Goal: Task Accomplishment & Management: Use online tool/utility

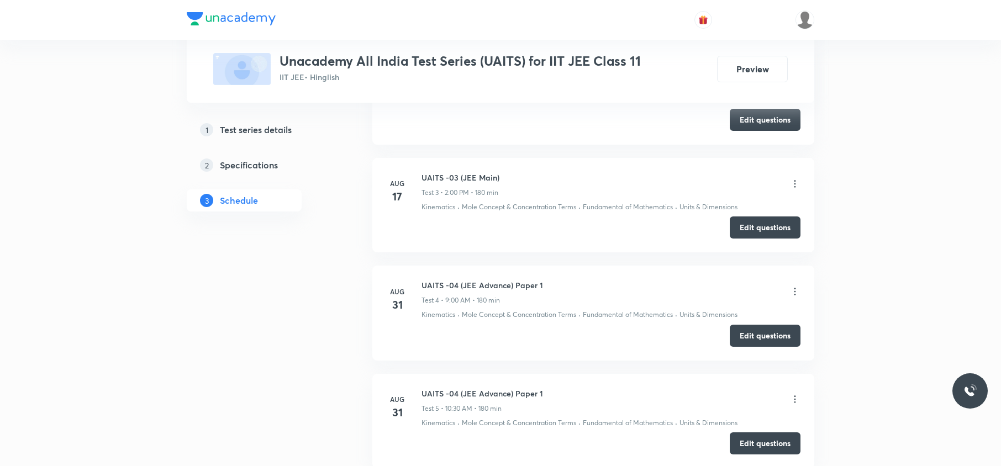
scroll to position [1222, 0]
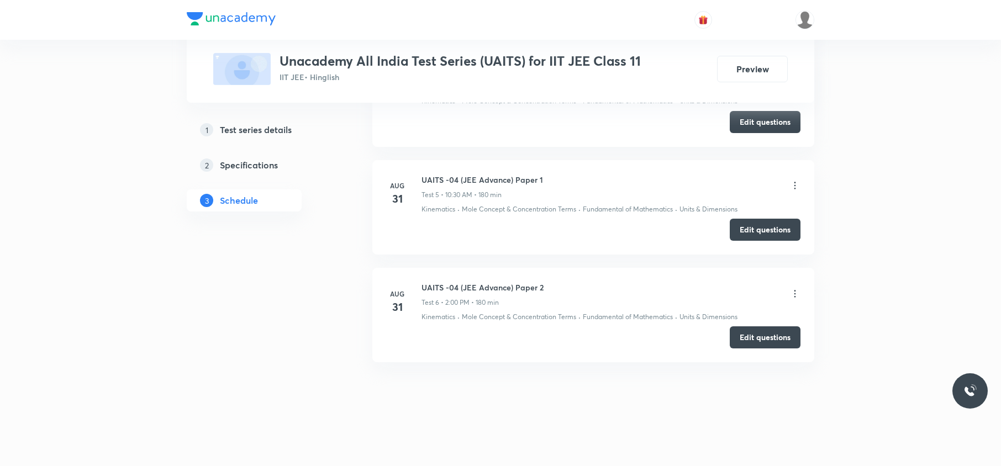
click at [427, 182] on h6 "UAITS -04 (JEE Advance) Paper 1" at bounding box center [483, 180] width 122 height 12
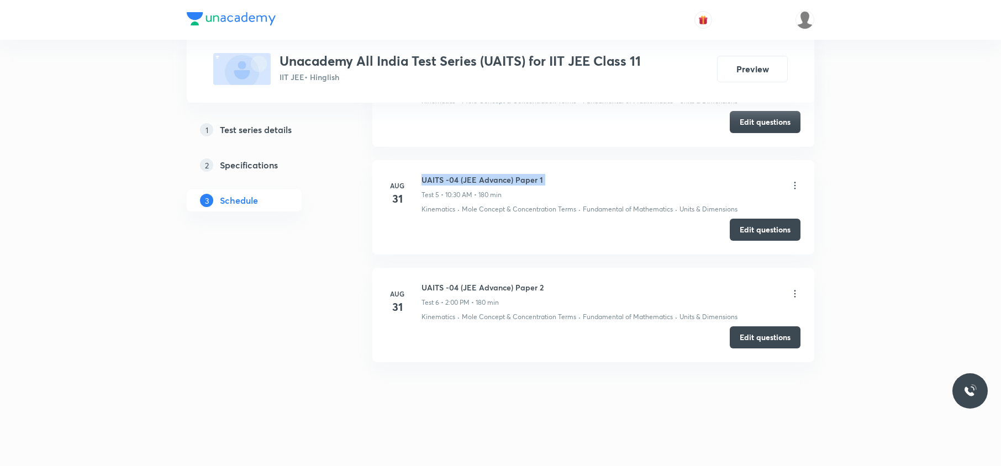
copy h6 "UAITS -04 (JEE Advance) Paper 1"
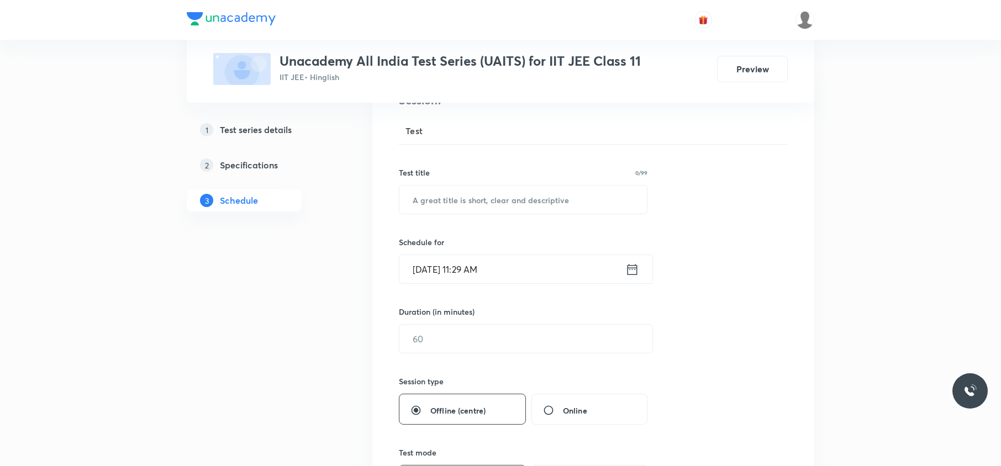
scroll to position [0, 0]
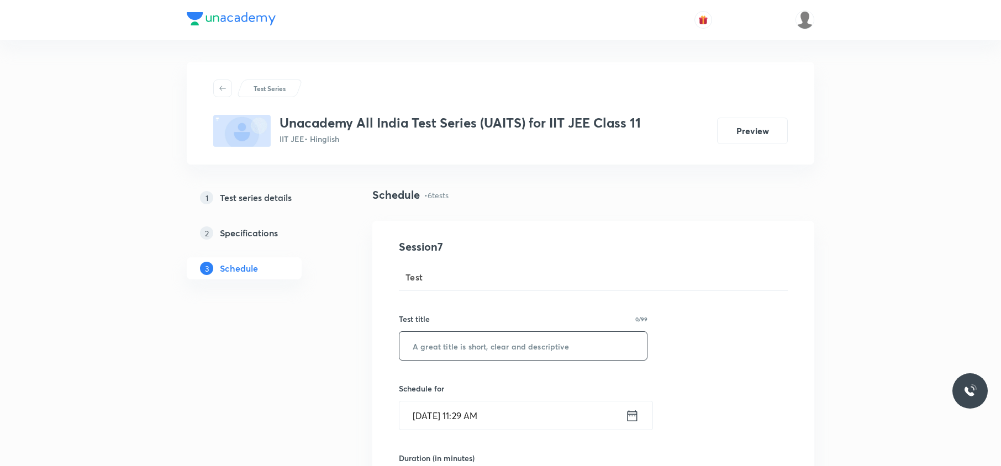
click at [424, 349] on input "text" at bounding box center [524, 346] width 248 height 28
paste input "UAITS -04 (JEE Advance) Paper 1"
click at [460, 348] on input "UAITS -04 (JEE Advance) Paper 1" at bounding box center [524, 346] width 248 height 28
type input "UAITS -05 (JEE Advance) Paper 1"
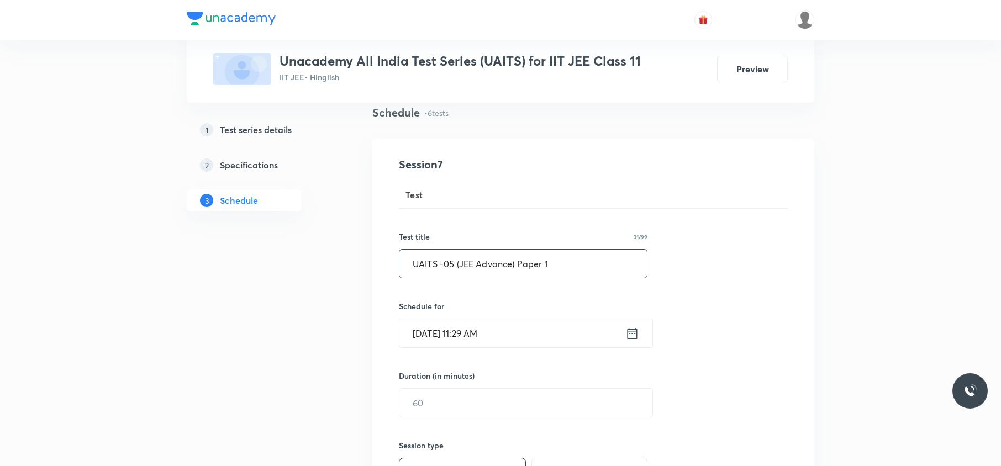
scroll to position [83, 0]
click at [458, 336] on input "Sep 2, 2025, 11:29 AM" at bounding box center [513, 333] width 226 height 28
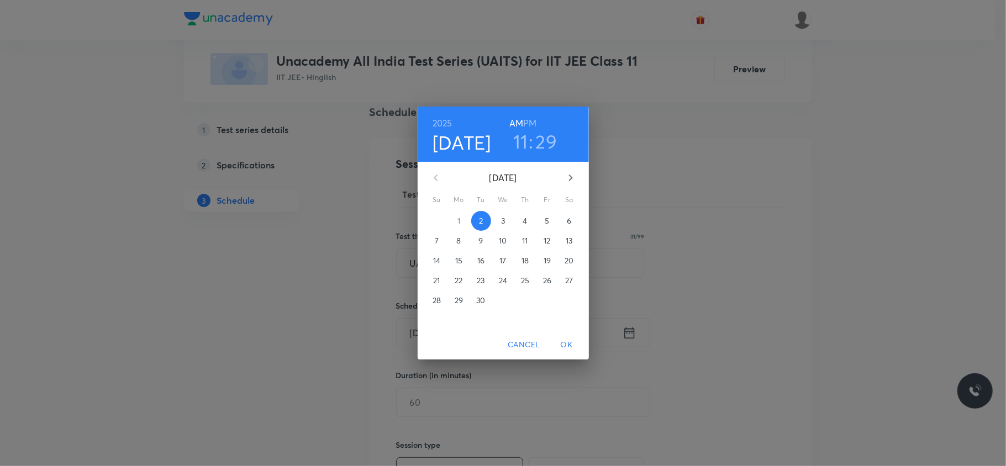
click at [438, 237] on p "7" at bounding box center [437, 240] width 4 height 11
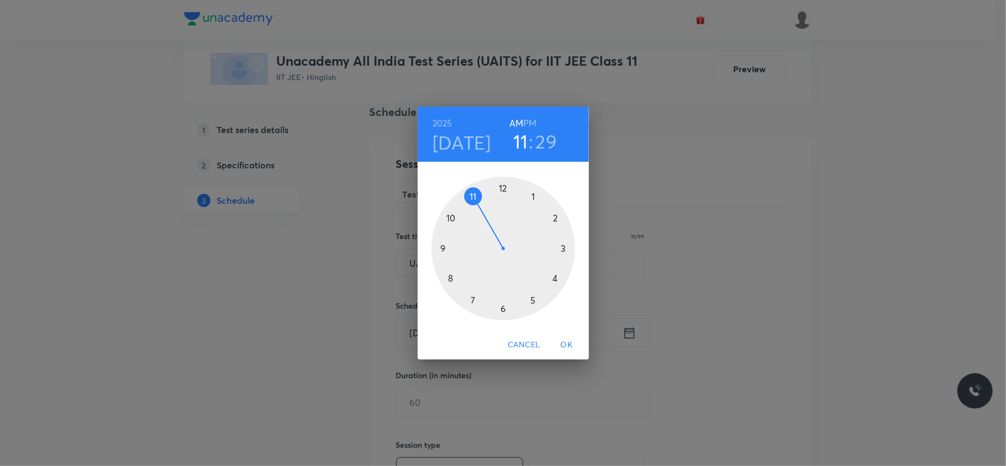
click at [533, 124] on h6 "PM" at bounding box center [529, 122] width 13 height 15
click at [514, 125] on h6 "AM" at bounding box center [517, 122] width 14 height 15
click at [449, 219] on div at bounding box center [504, 249] width 144 height 144
click at [502, 183] on div at bounding box center [504, 249] width 144 height 144
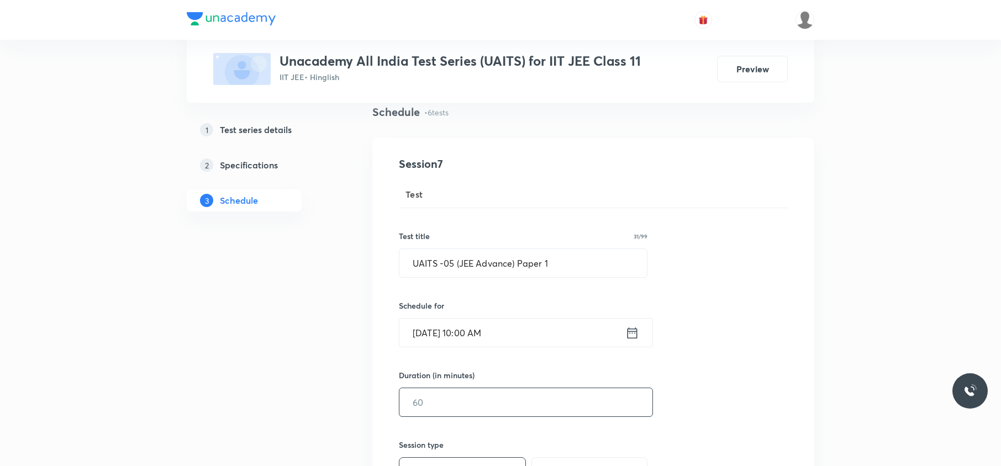
click at [414, 405] on input "text" at bounding box center [526, 402] width 253 height 28
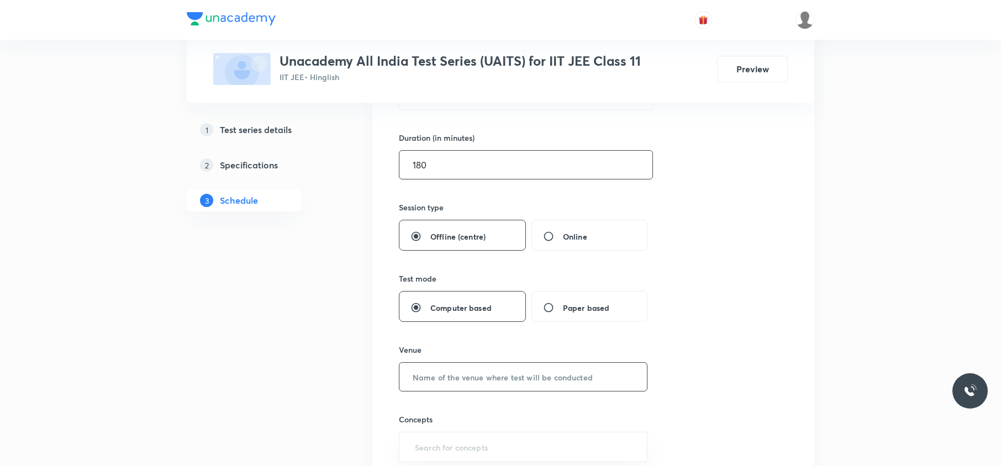
type input "180"
click at [468, 380] on input "text" at bounding box center [524, 377] width 248 height 28
type input "UA Centre"
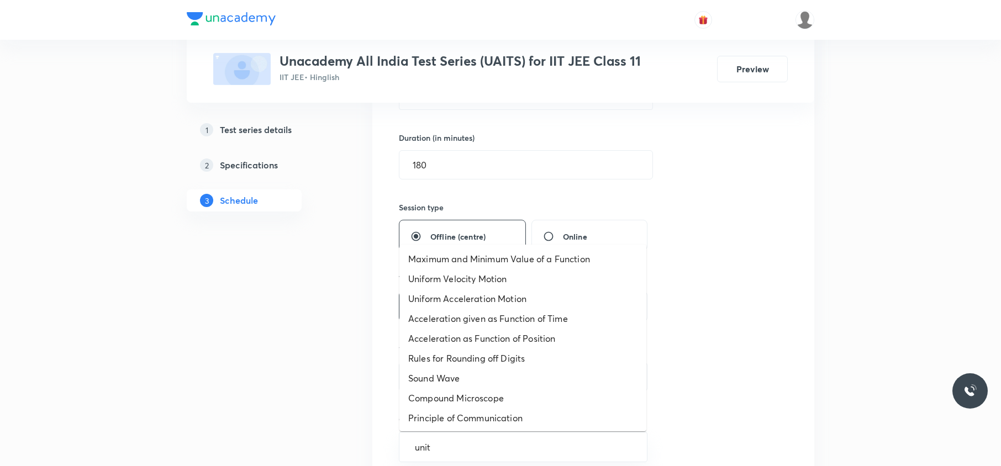
type input "units"
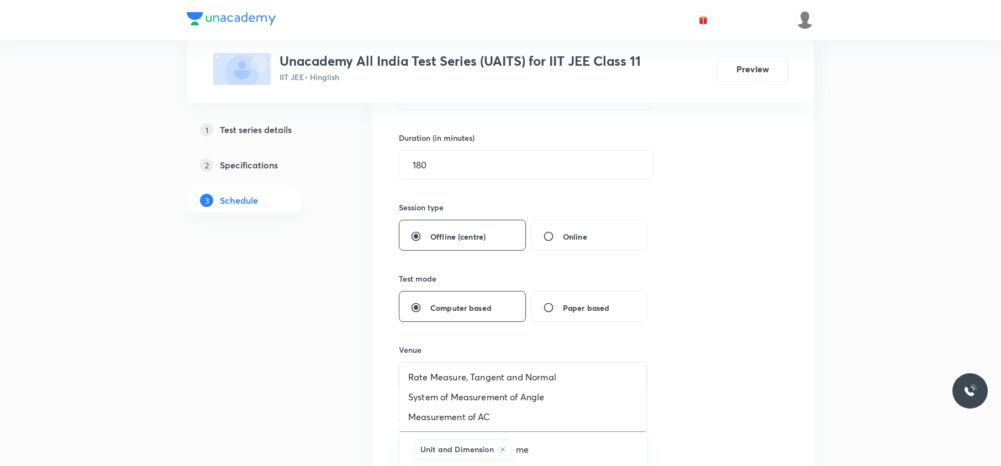
type input "m"
type input "k"
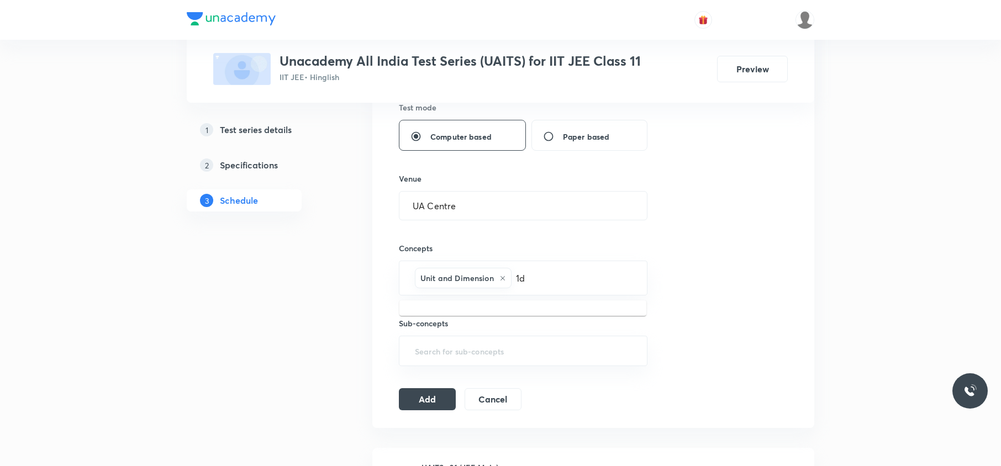
scroll to position [493, 0]
type input "1"
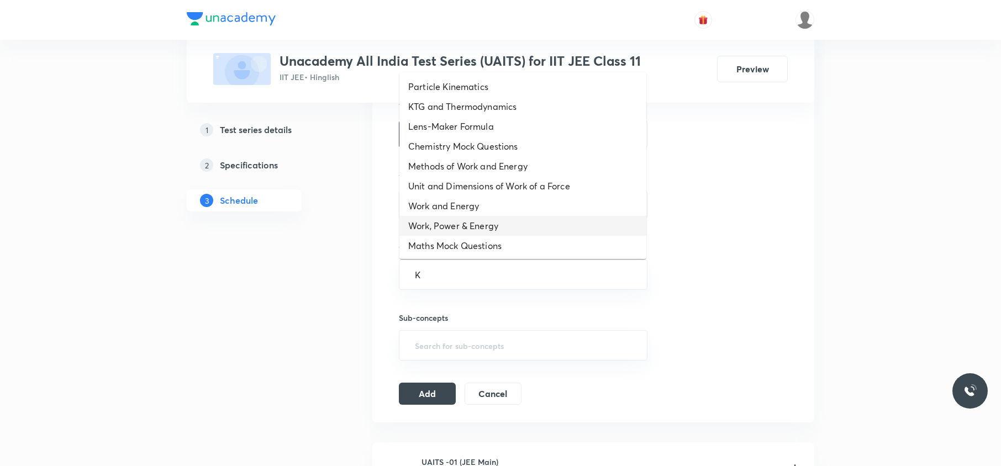
type input "Ki"
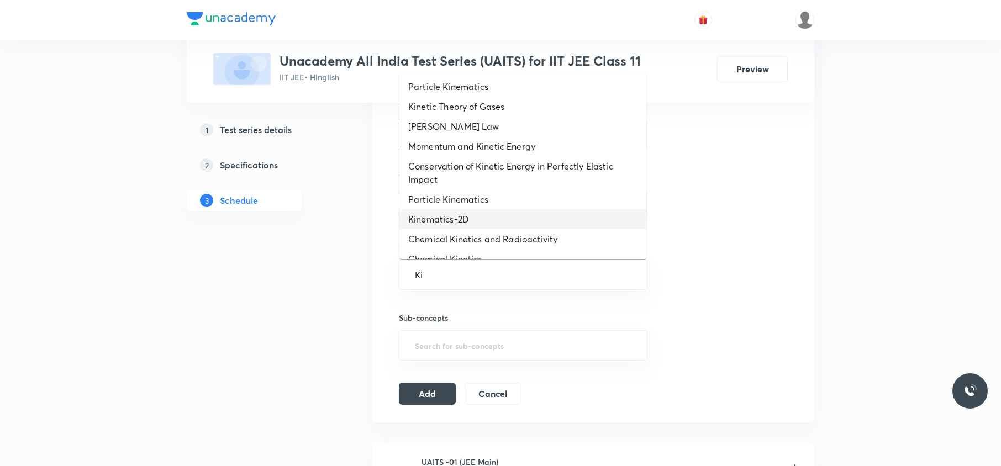
click at [484, 219] on li "Kinematics-2D" at bounding box center [523, 219] width 247 height 20
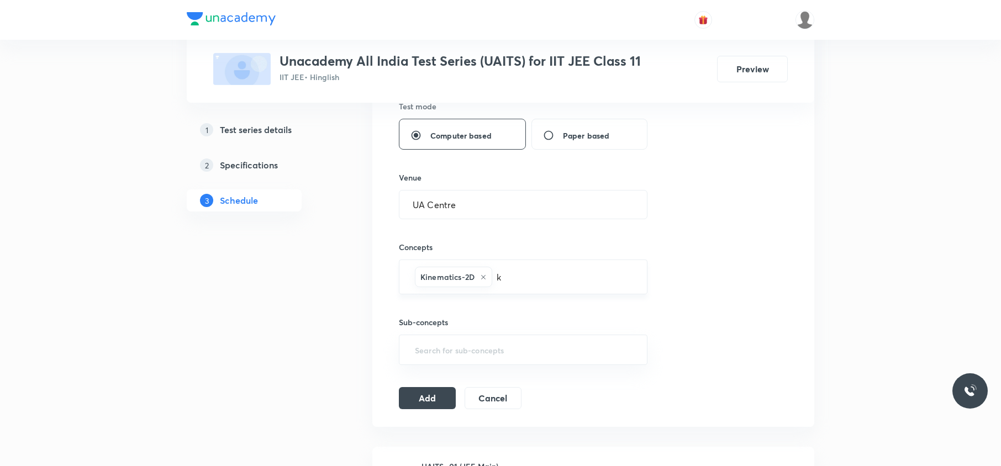
type input "ki"
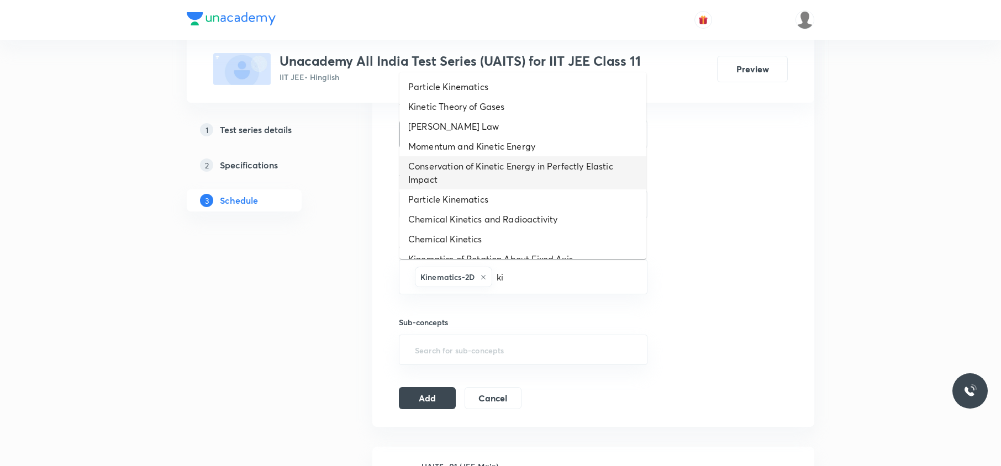
scroll to position [134, 0]
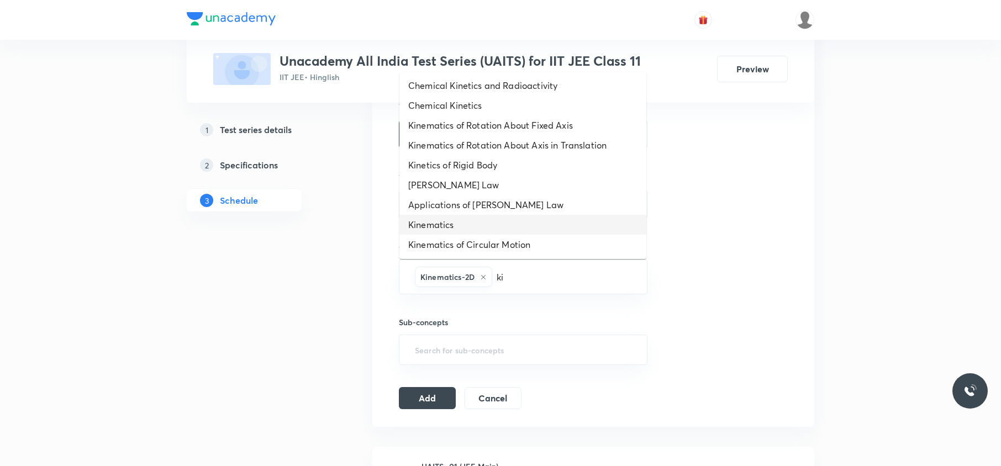
click at [487, 222] on li "Kinematics" at bounding box center [523, 225] width 247 height 20
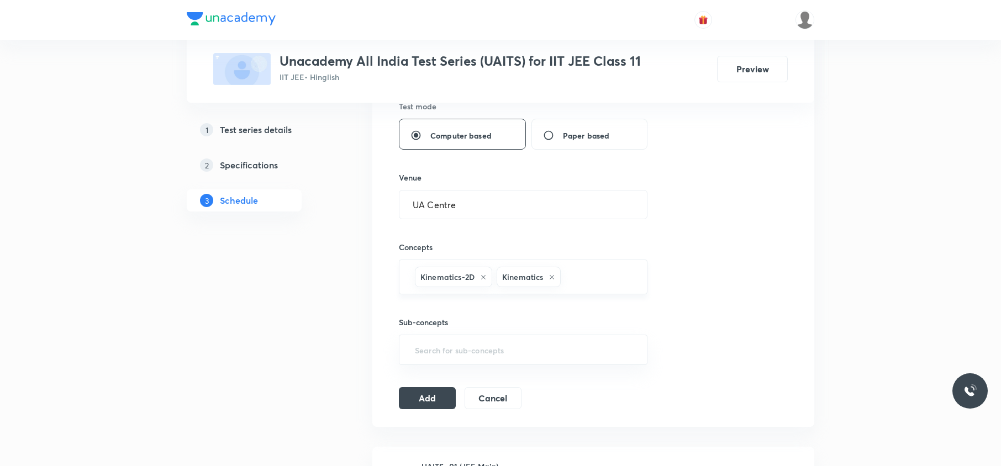
click at [494, 277] on div "Kinematics-2D Kinematics ​" at bounding box center [523, 277] width 249 height 35
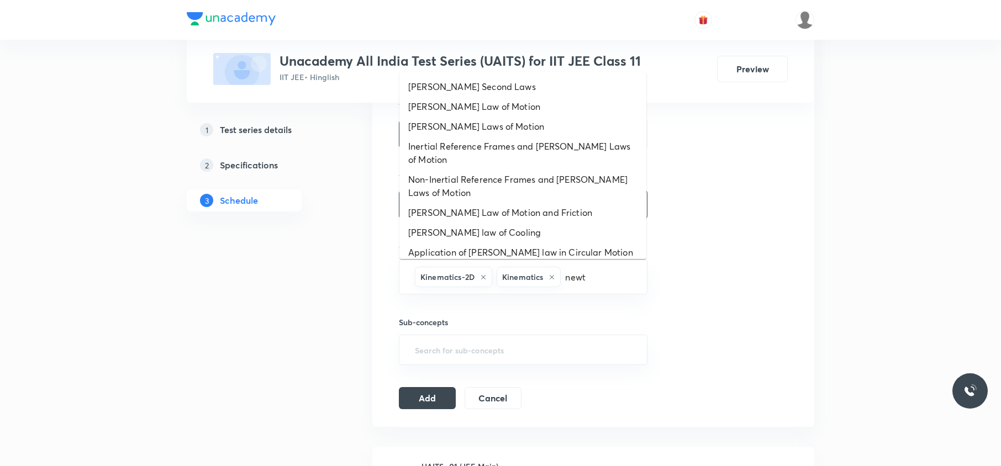
type input "newto"
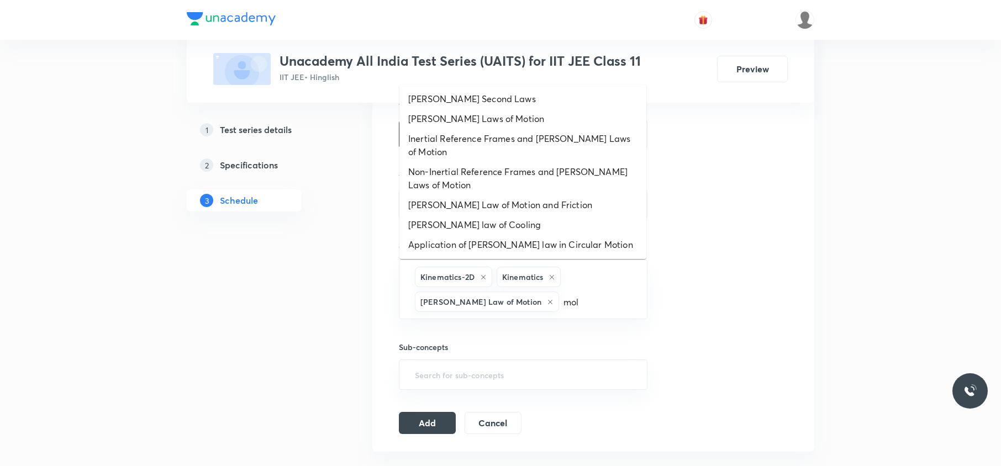
type input "mole"
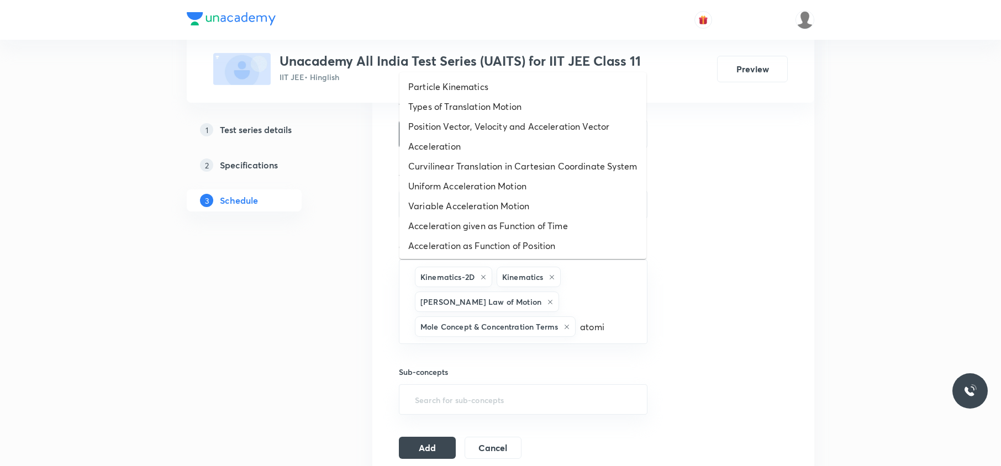
type input "atomic"
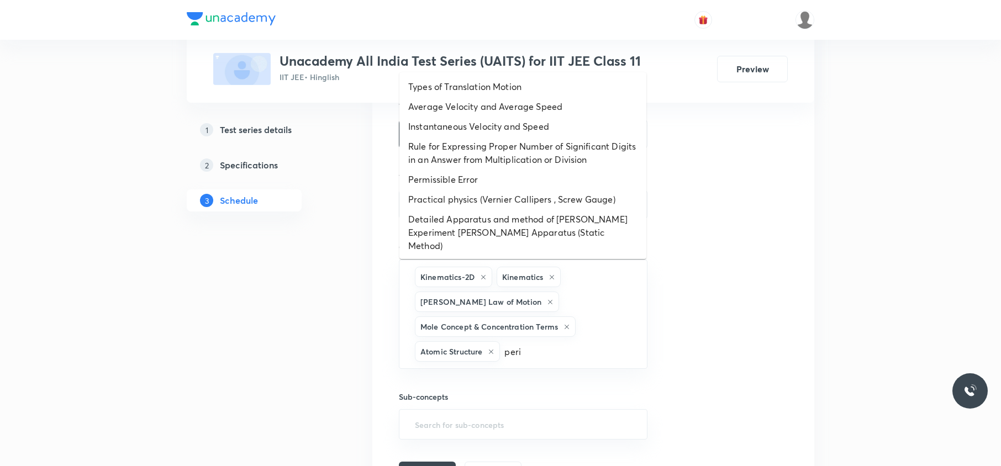
type input "perio"
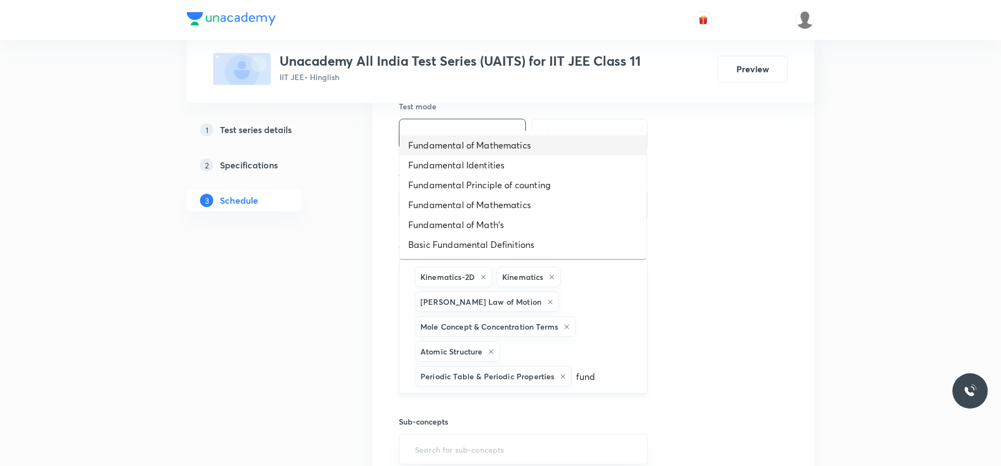
type input "funda"
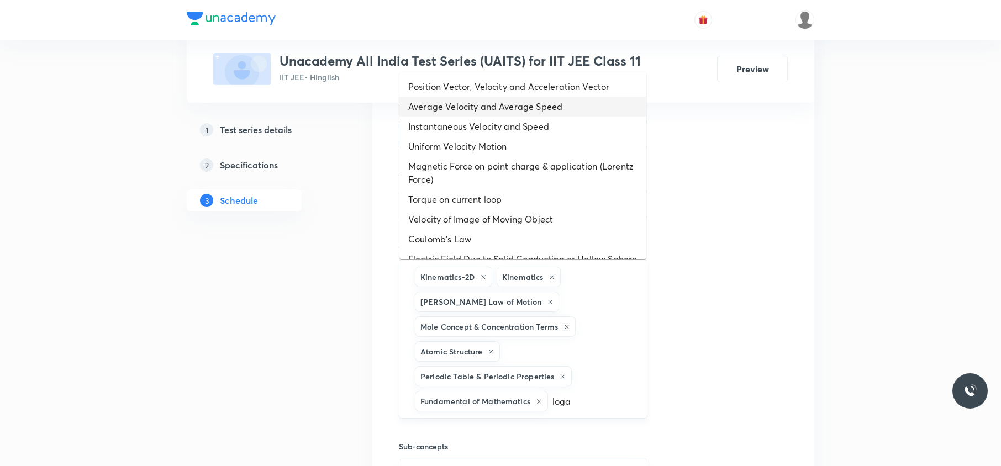
type input "log"
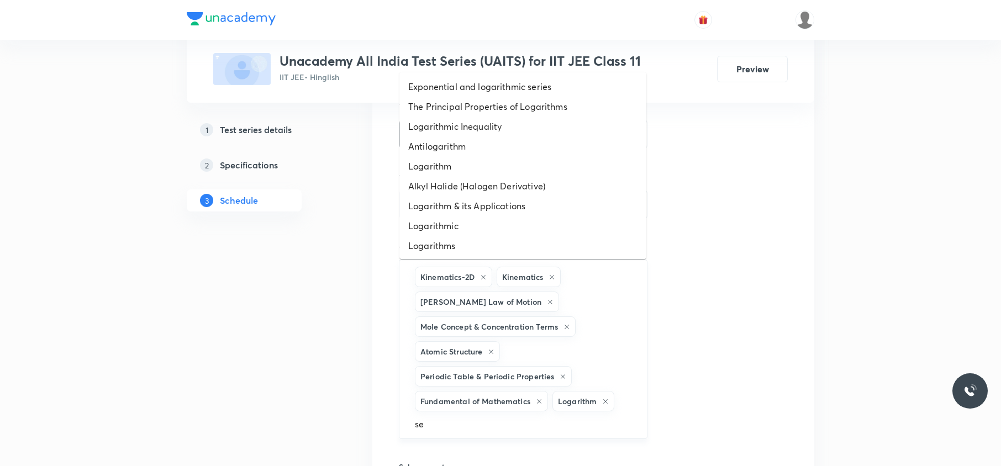
type input "seq"
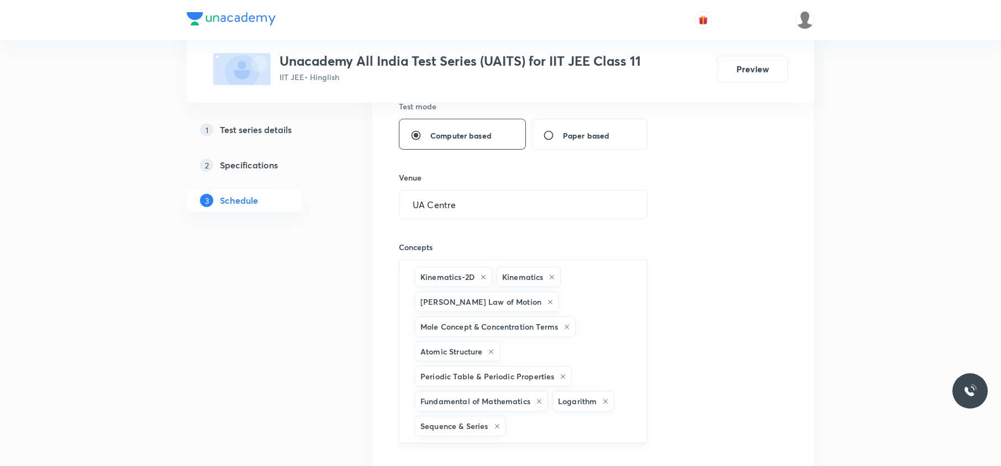
scroll to position [694, 0]
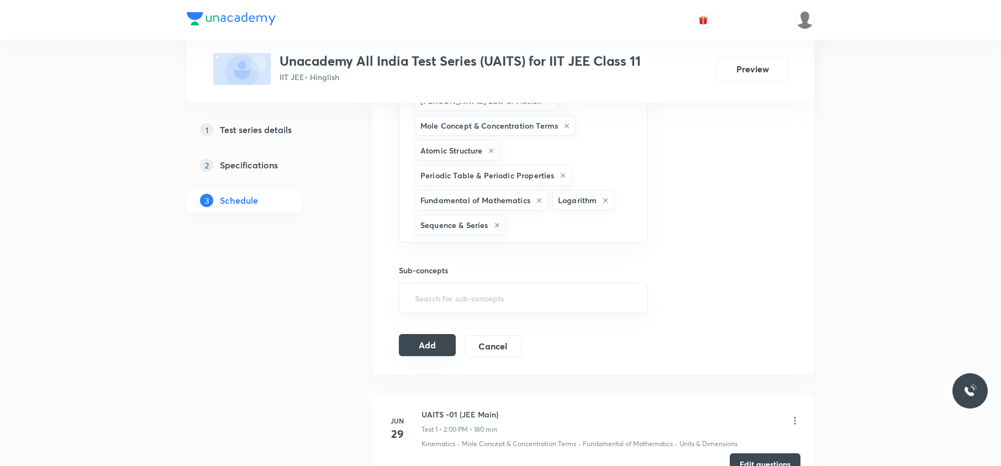
click at [416, 345] on button "Add" at bounding box center [427, 345] width 57 height 22
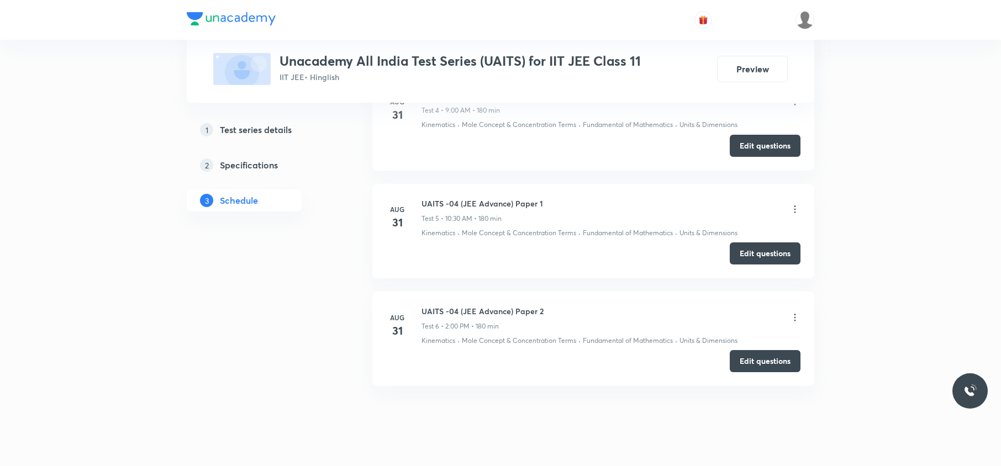
scroll to position [1378, 0]
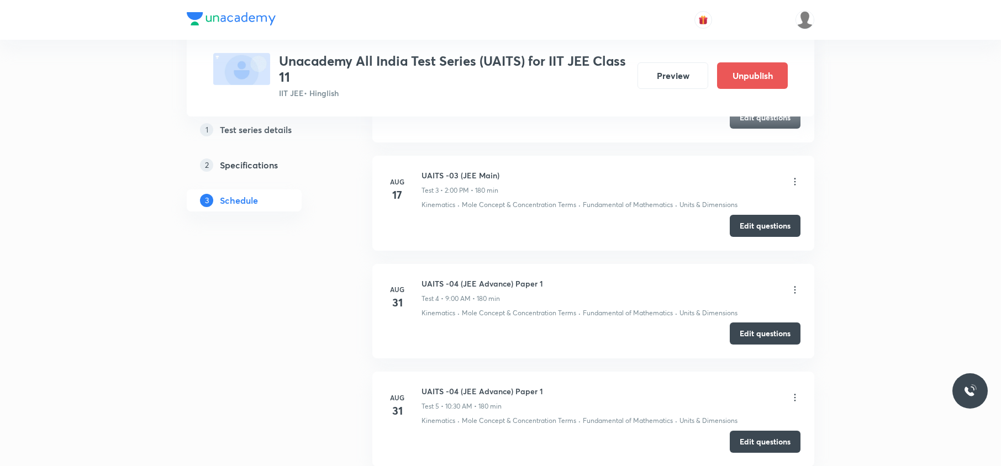
scroll to position [1359, 0]
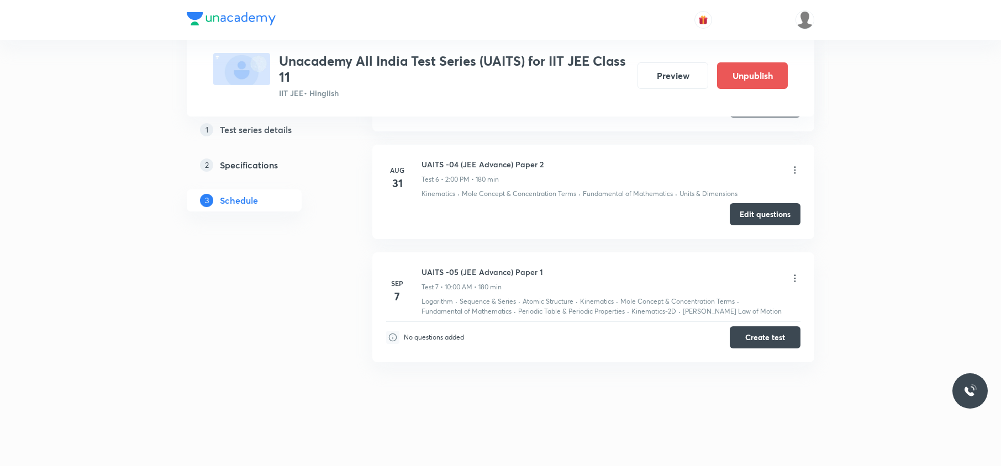
click at [438, 267] on h6 "UAITS -05 (JEE Advance) Paper 1" at bounding box center [483, 272] width 122 height 12
copy h6 "UAITS -05 (JEE Advance) Paper 1"
click at [438, 267] on h6 "UAITS -05 (JEE Advance) Paper 1" at bounding box center [483, 272] width 122 height 12
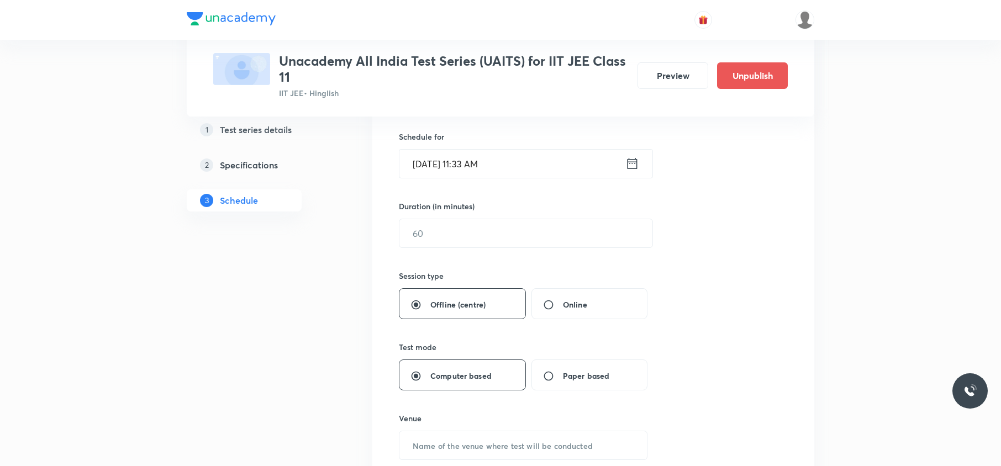
scroll to position [0, 0]
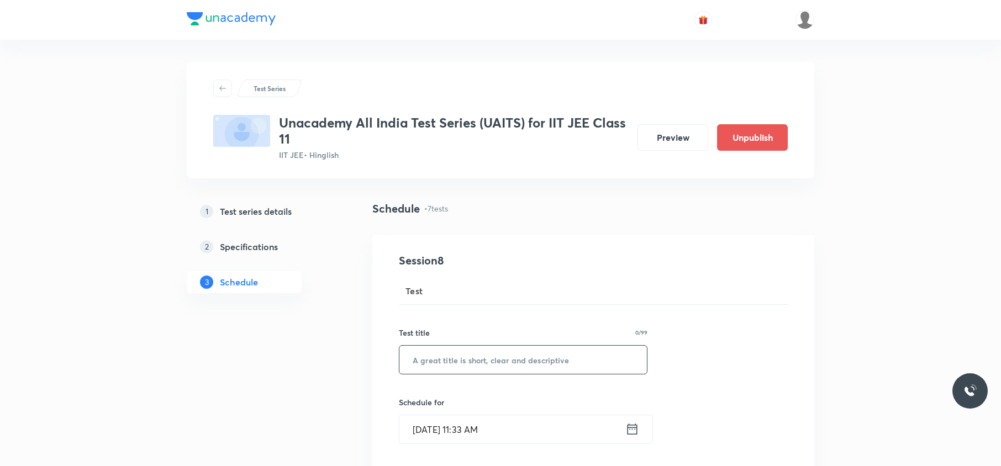
paste input "UAITS -05 (JEE Advance) Paper 1"
click at [472, 349] on input "UAITS -05 (JEE Advance) Paper 1" at bounding box center [524, 360] width 248 height 28
type input "UAITS -05 (JEE Advance) Paper 2"
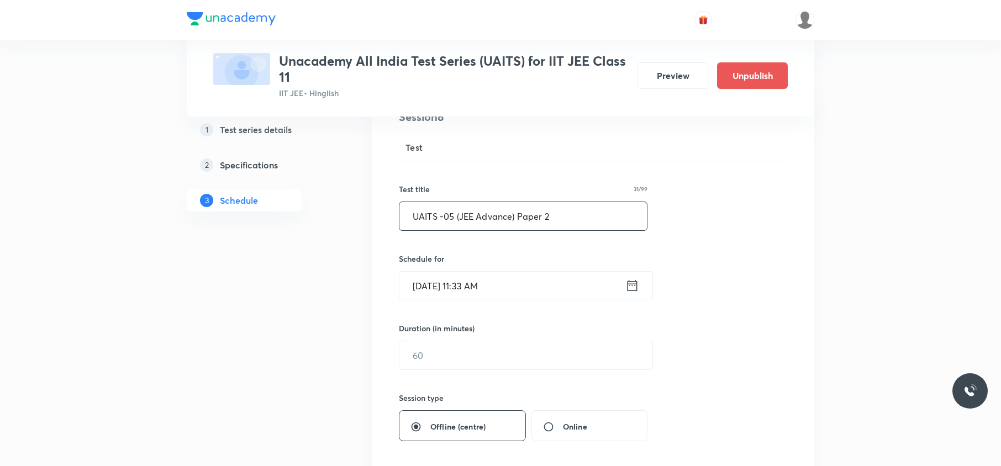
scroll to position [146, 0]
click at [477, 280] on input "Sep 2, 2025, 11:33 AM" at bounding box center [513, 284] width 226 height 28
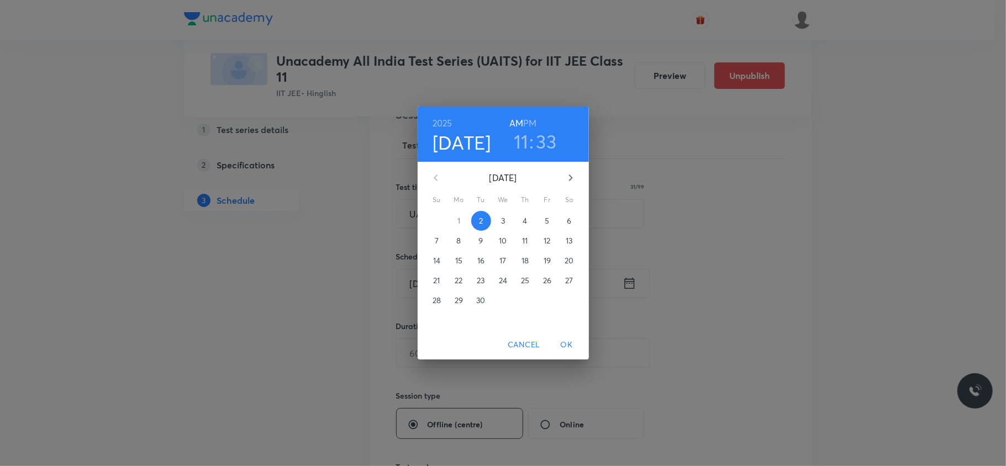
click at [440, 234] on button "7" at bounding box center [437, 241] width 20 height 20
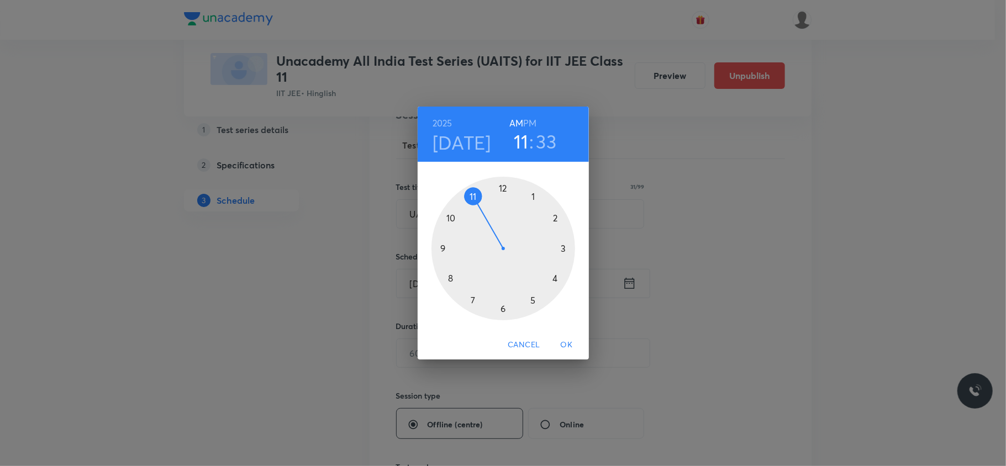
click at [554, 218] on div at bounding box center [504, 249] width 144 height 144
click at [533, 125] on h6 "PM" at bounding box center [529, 122] width 13 height 15
click at [502, 179] on div at bounding box center [504, 249] width 144 height 144
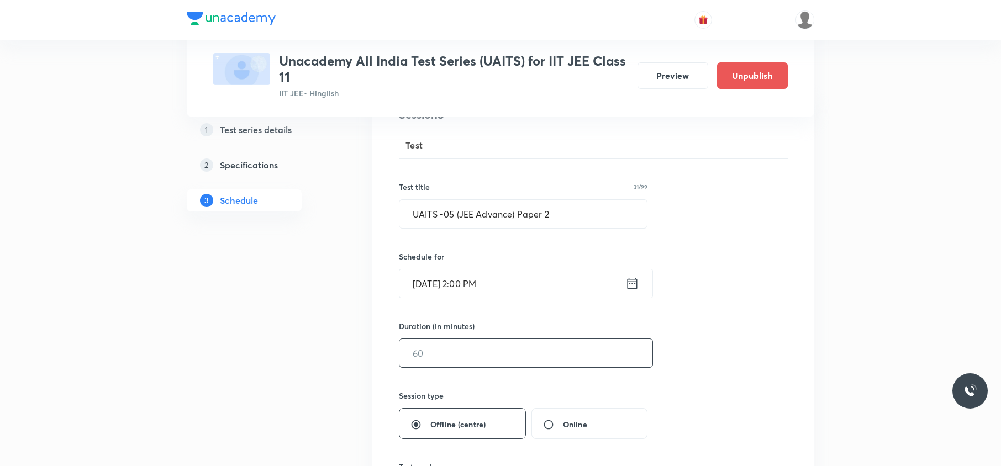
click at [451, 349] on input "text" at bounding box center [526, 353] width 253 height 28
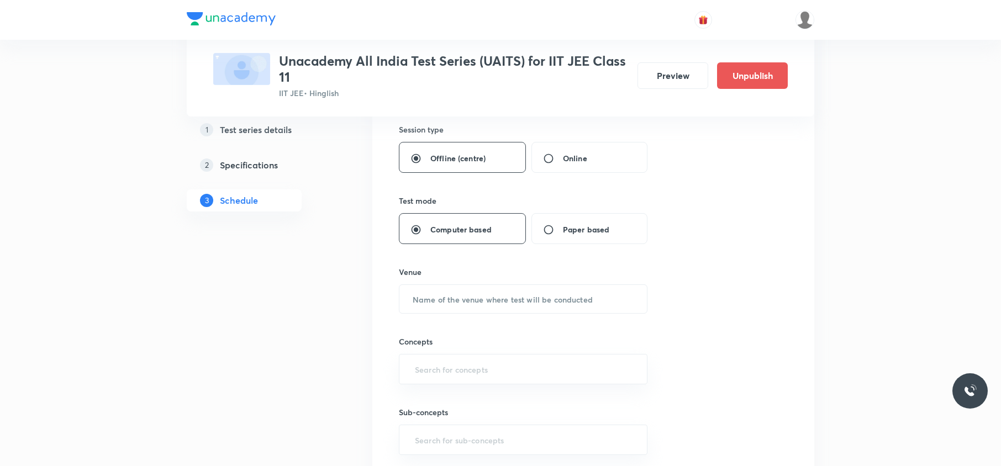
scroll to position [414, 0]
type input "180"
click at [443, 308] on input "text" at bounding box center [524, 297] width 248 height 28
type input "UA Centre"
type input "ki"
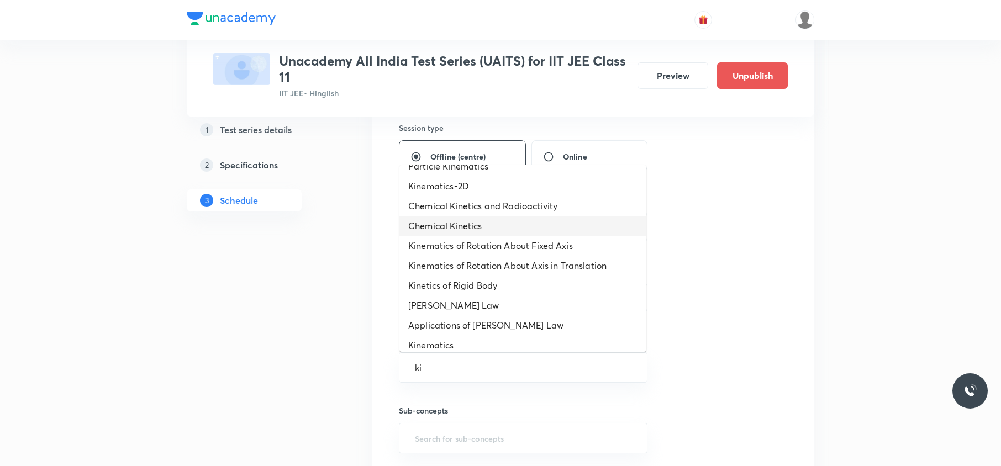
scroll to position [130, 0]
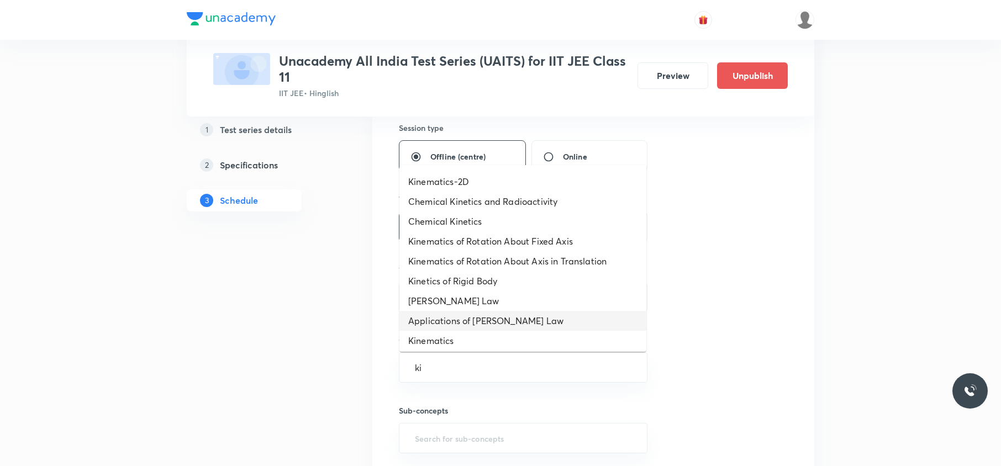
click at [459, 330] on li "Applications of Kirchhoff's Law" at bounding box center [523, 321] width 247 height 20
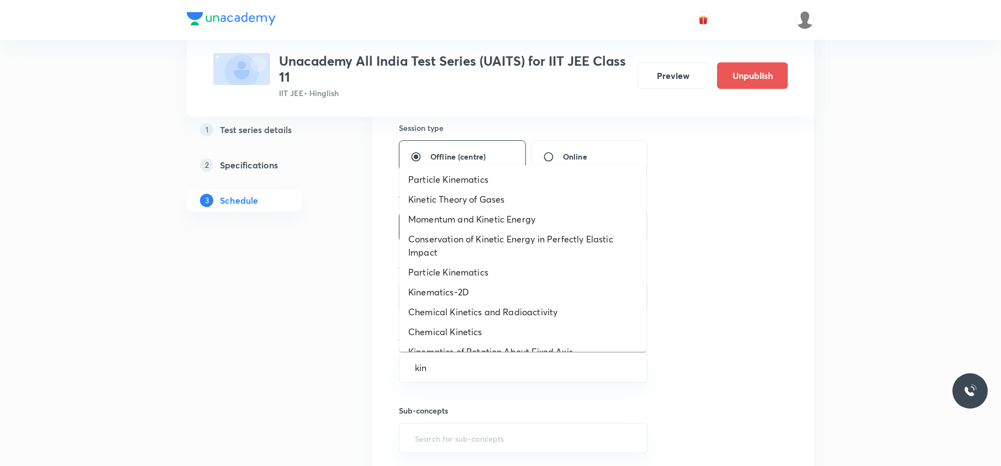
type input "ki"
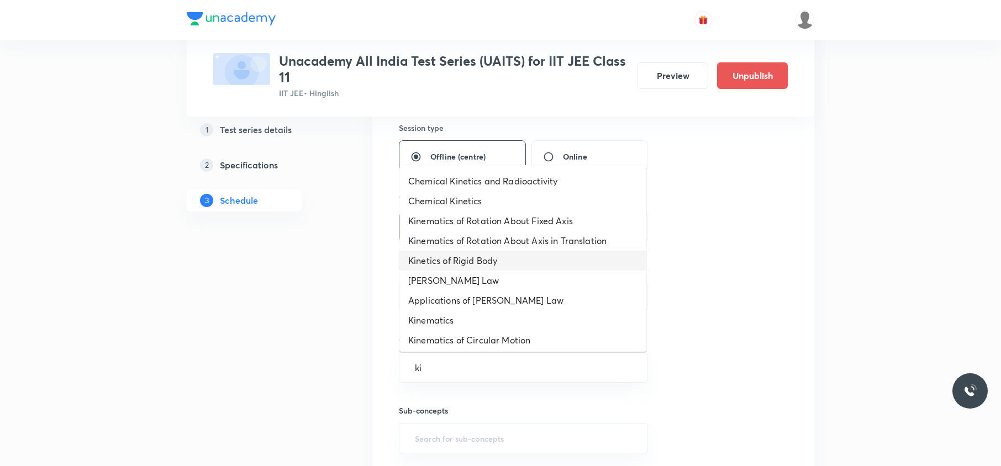
scroll to position [153, 0]
click at [476, 322] on li "Kinematics" at bounding box center [523, 319] width 247 height 20
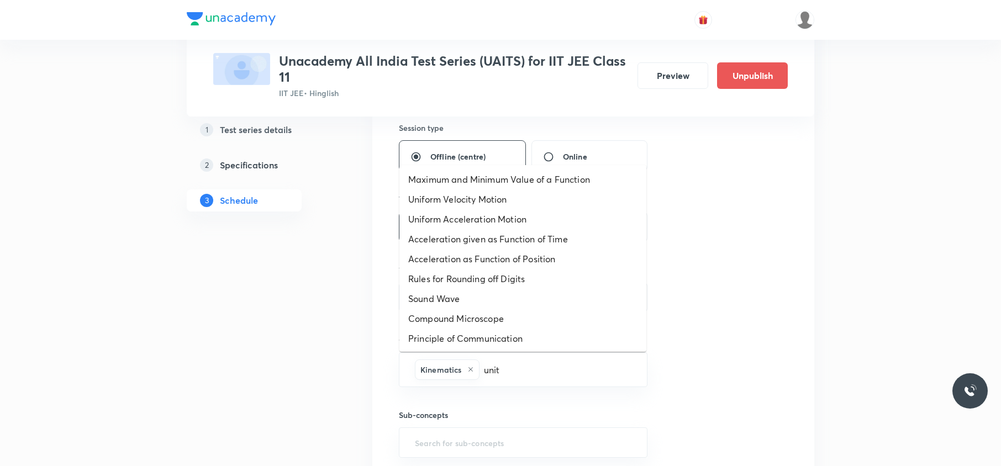
type input "units"
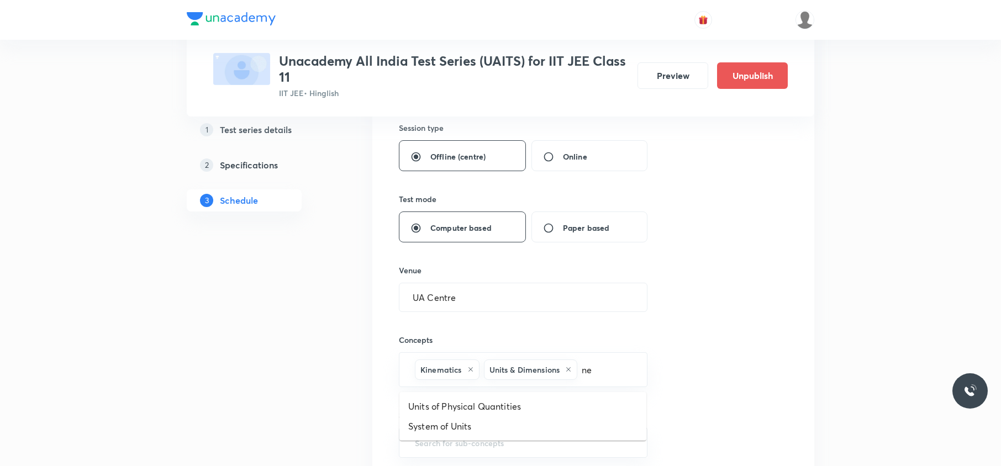
type input "new"
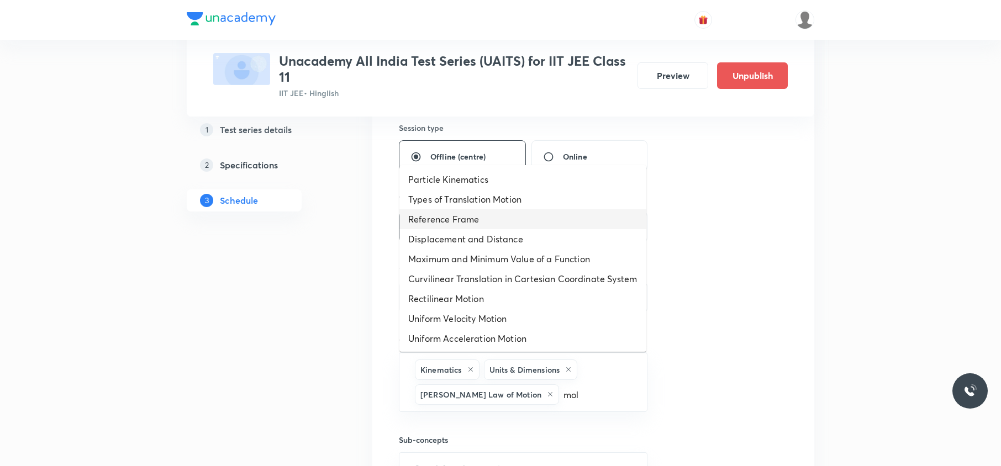
type input "mole"
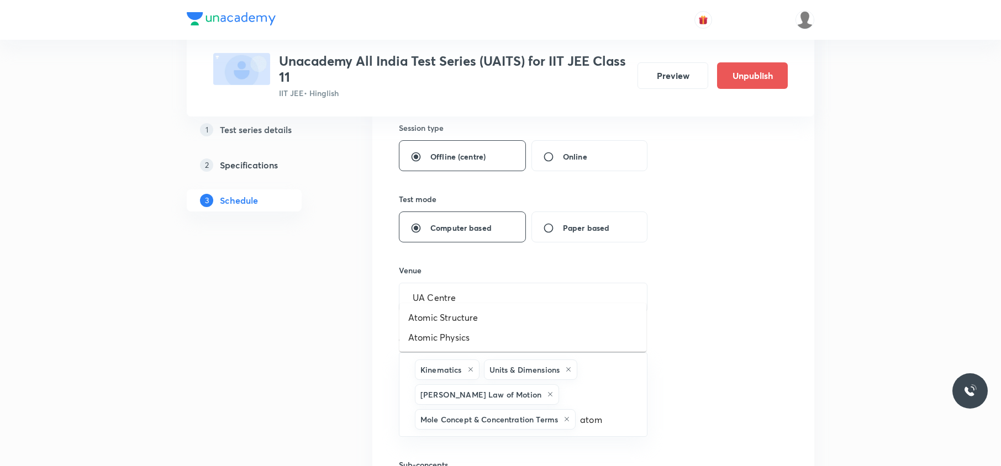
type input "atomi"
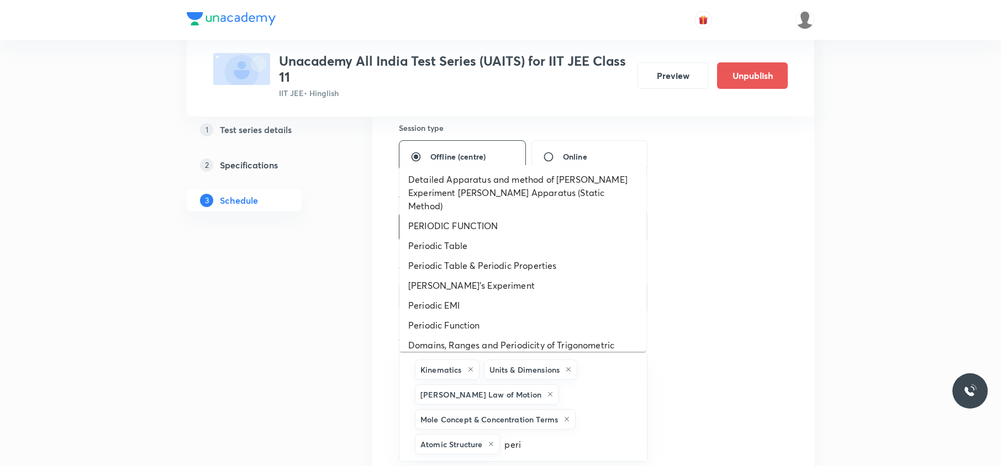
type input "perio"
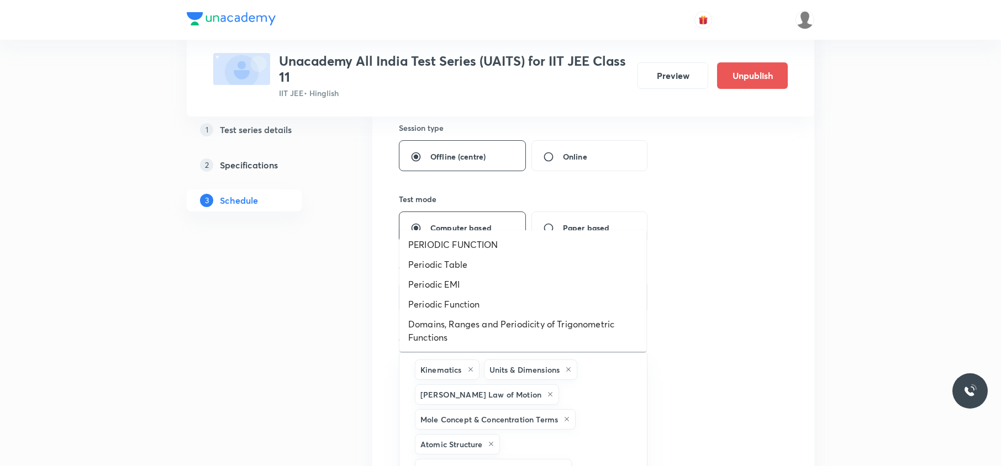
scroll to position [426, 0]
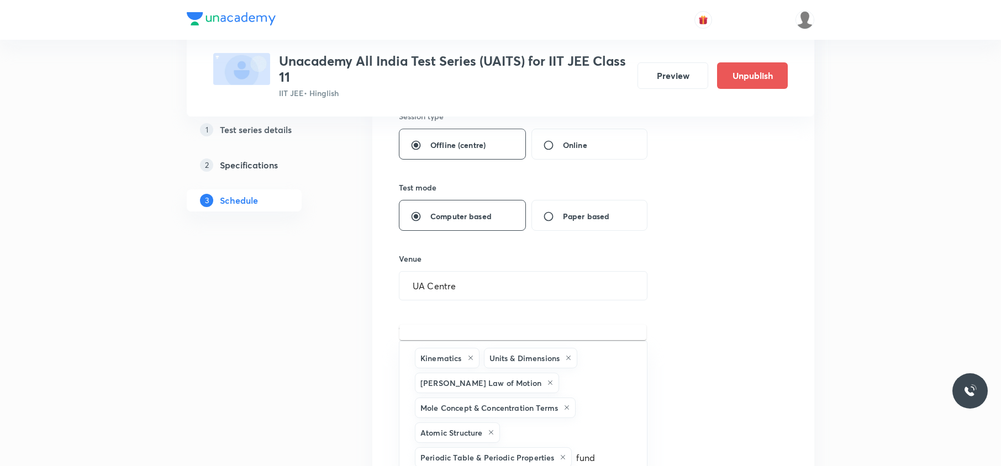
type input "funda"
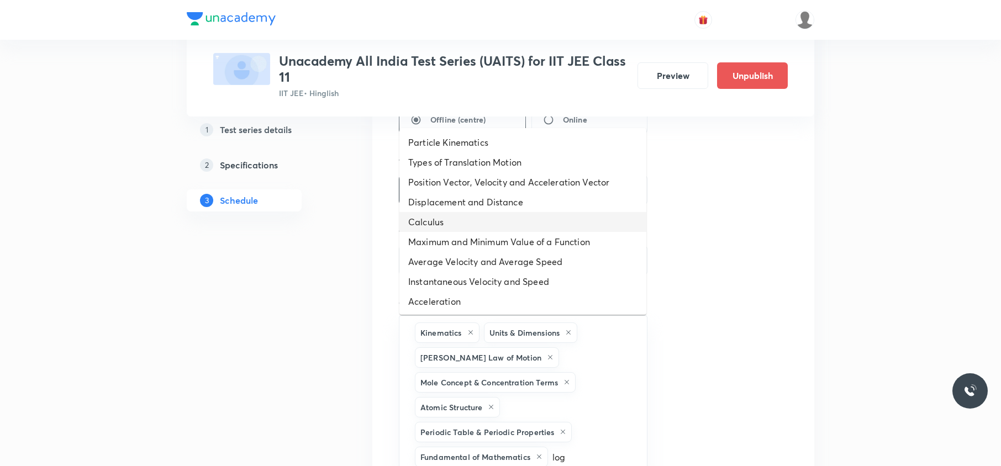
type input "loga"
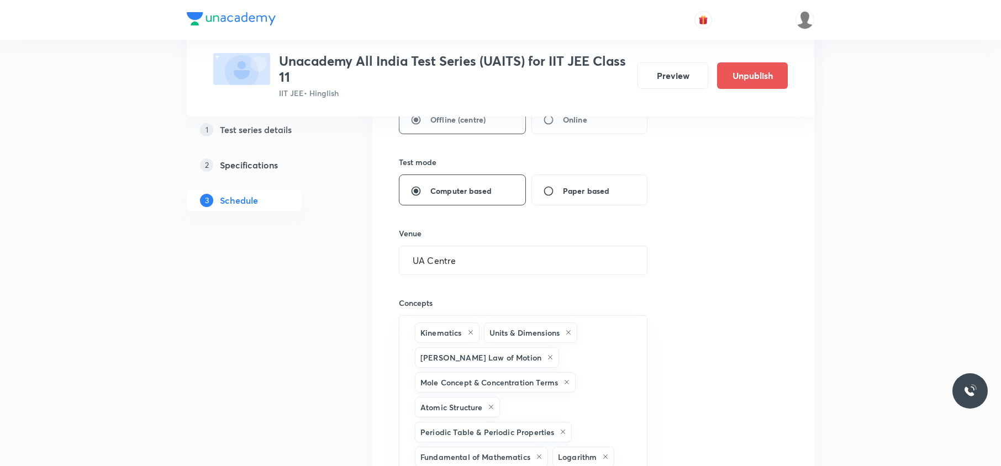
scroll to position [474, 0]
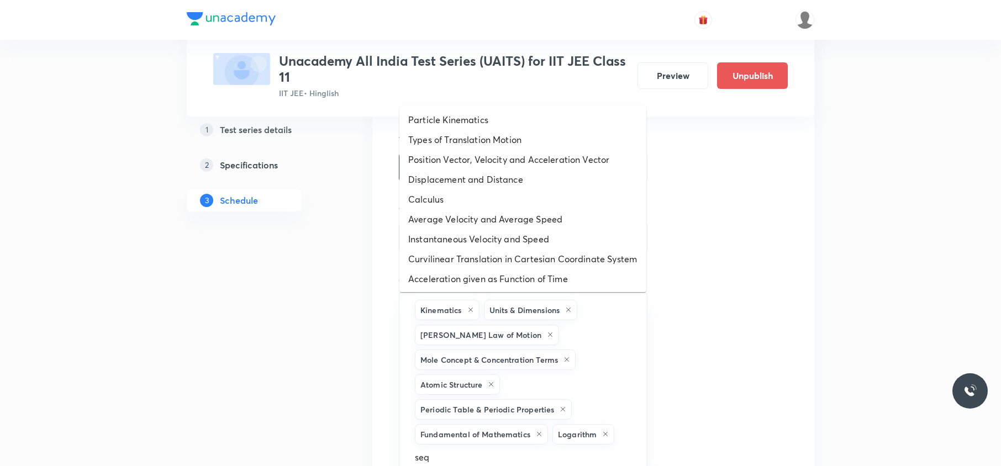
type input "sequ"
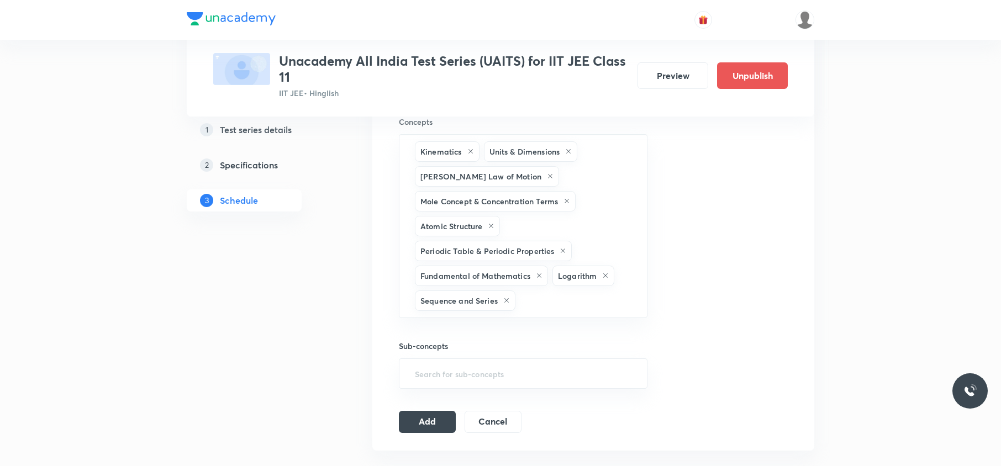
scroll to position [637, 0]
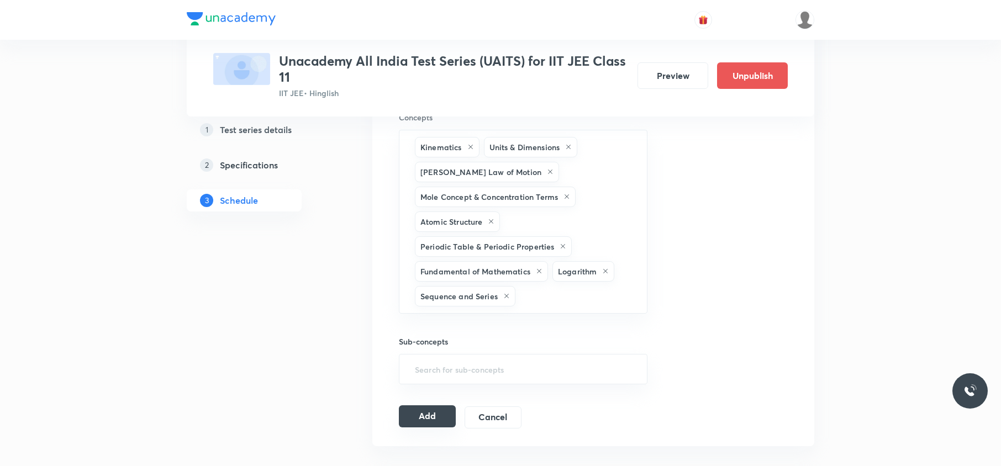
click at [429, 349] on button "Add" at bounding box center [427, 417] width 57 height 22
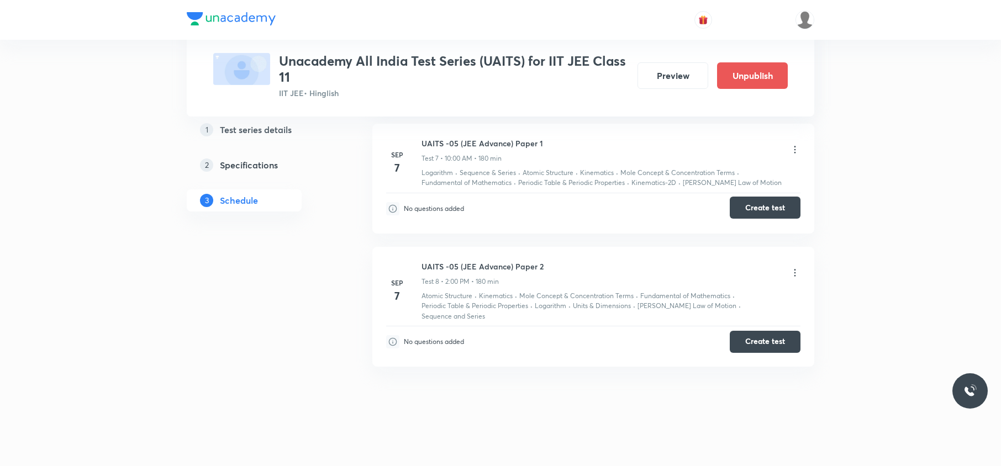
click at [759, 217] on button "Create test" at bounding box center [765, 208] width 71 height 22
click at [757, 341] on button "Create test" at bounding box center [765, 341] width 71 height 22
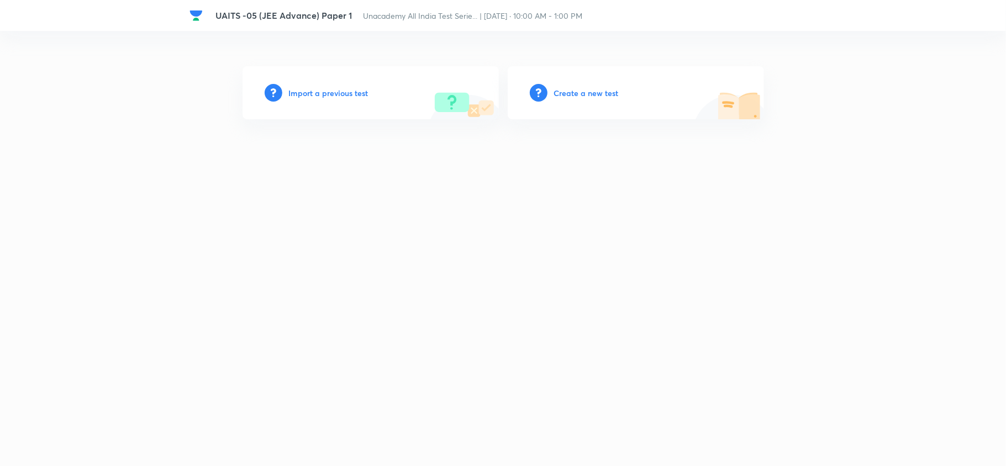
click at [589, 95] on h6 "Create a new test" at bounding box center [586, 93] width 65 height 12
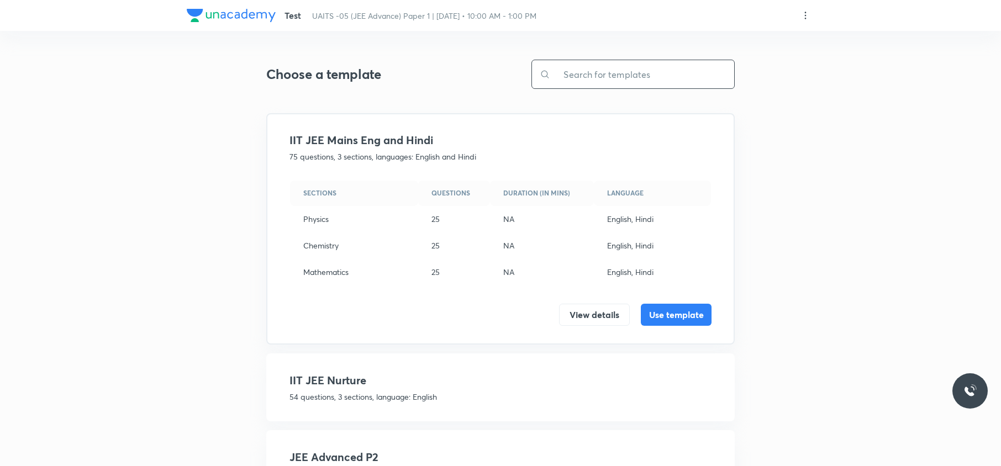
click at [622, 69] on input "text" at bounding box center [642, 74] width 184 height 28
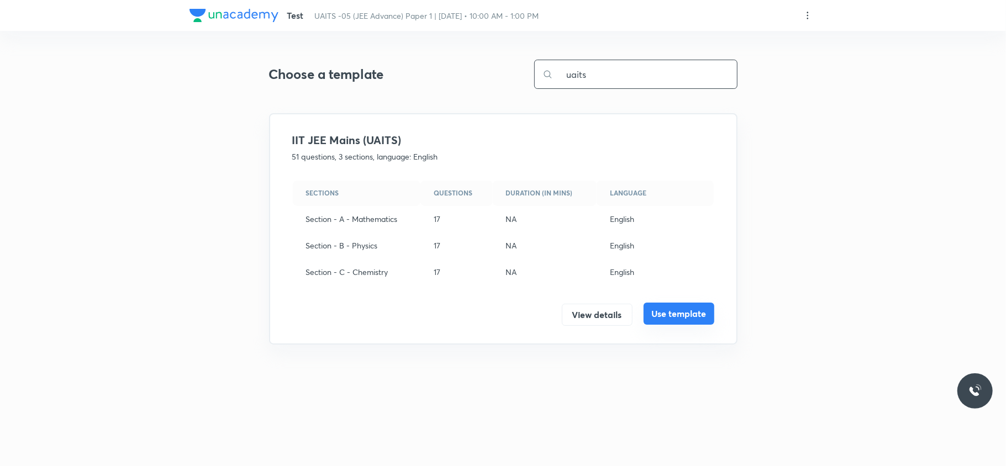
type input "uaits"
click at [675, 322] on button "Use template" at bounding box center [679, 314] width 71 height 22
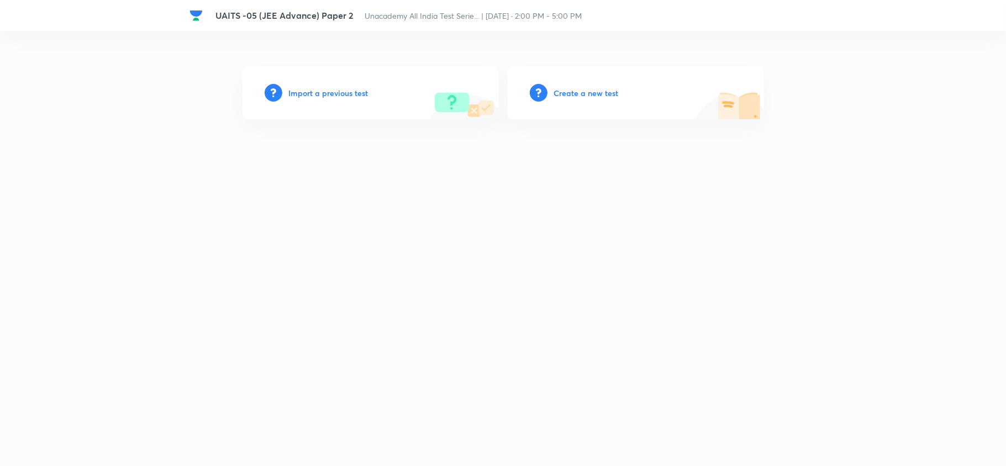
click at [597, 92] on h6 "Create a new test" at bounding box center [586, 93] width 65 height 12
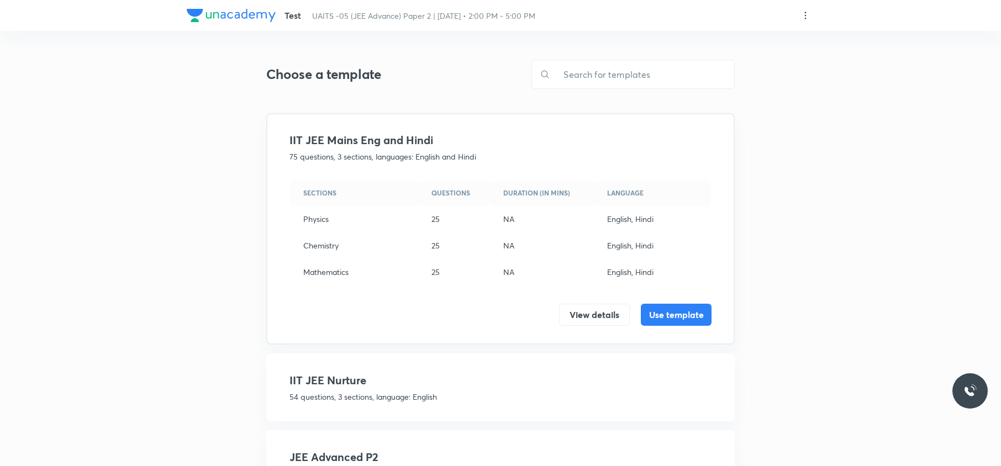
click at [811, 19] on div "Test UAITS -05 (JEE Advance) Paper 2 | [DATE] • 2:00 PM - 5:00 PM" at bounding box center [501, 15] width 628 height 31
click at [807, 16] on icon at bounding box center [805, 15] width 11 height 11
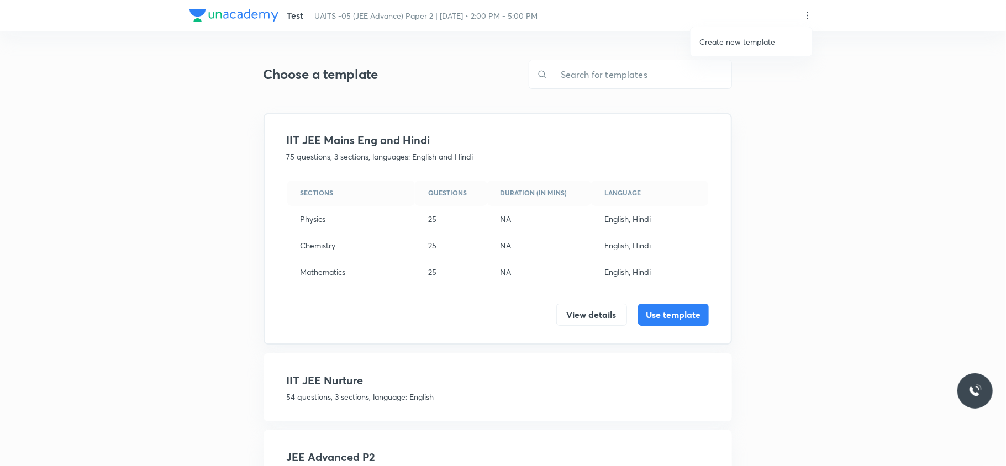
click at [756, 40] on p "Create new template" at bounding box center [738, 42] width 76 height 12
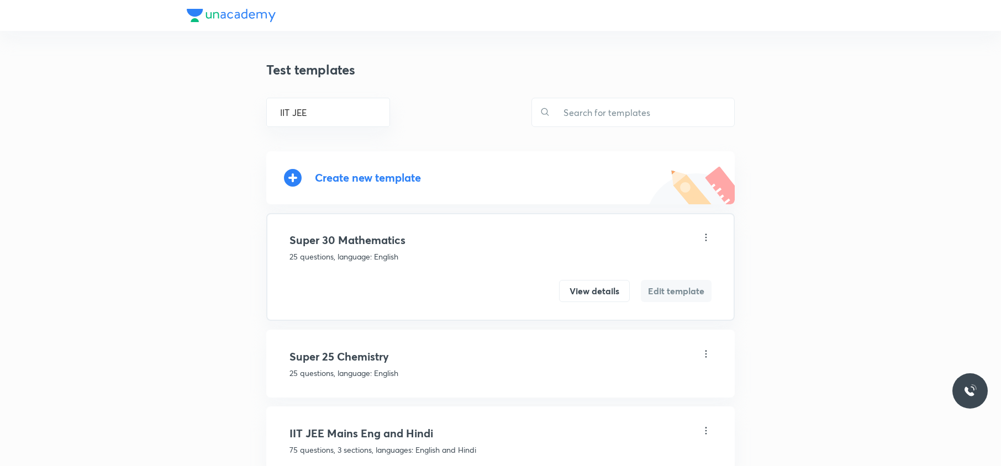
click at [372, 173] on div "Create new template" at bounding box center [368, 177] width 106 height 13
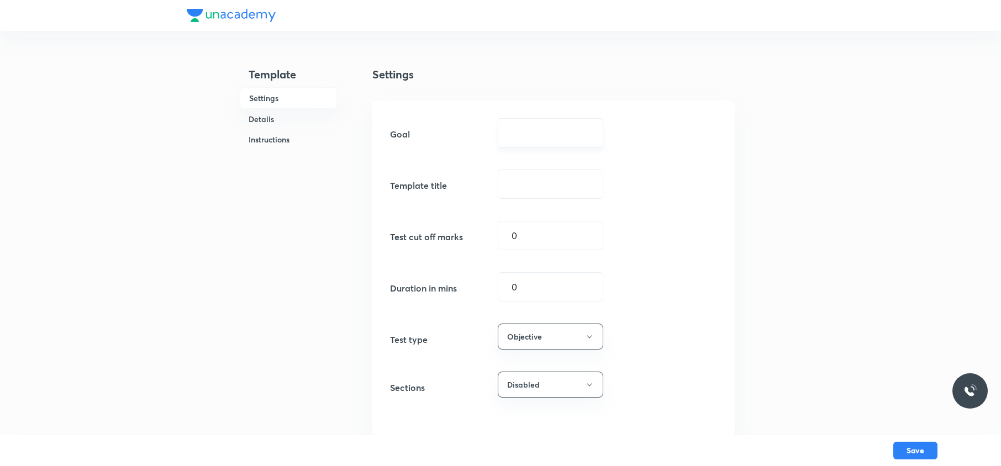
click at [517, 131] on input "text" at bounding box center [551, 133] width 78 height 10
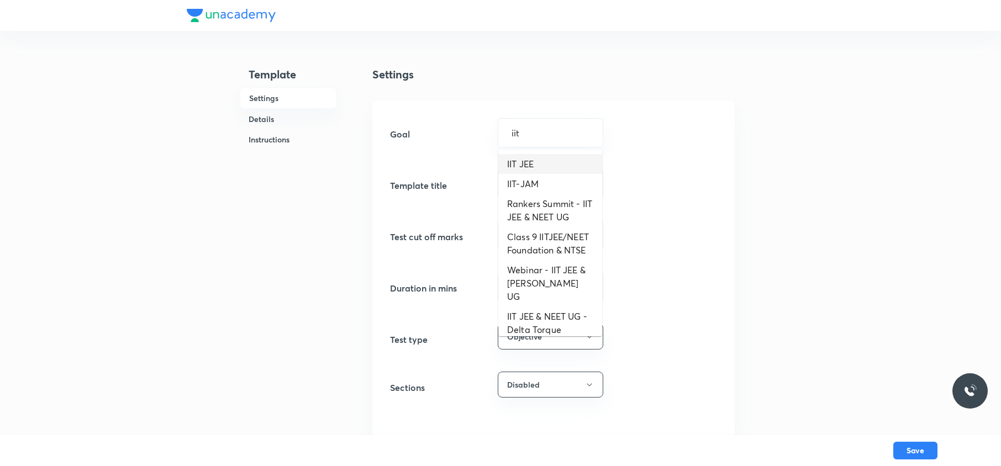
click at [532, 165] on li "IIT JEE" at bounding box center [550, 164] width 104 height 20
type input "IIT JEE"
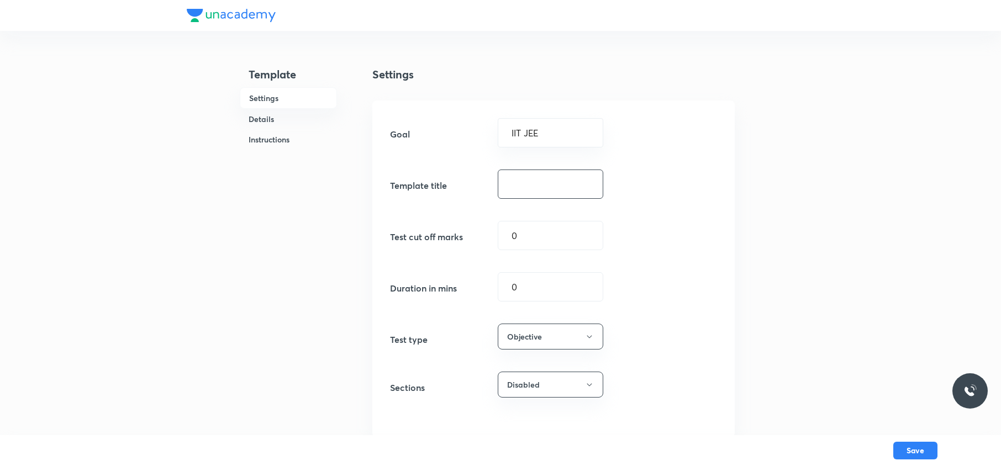
click at [533, 192] on input "text" at bounding box center [550, 184] width 104 height 28
type input "UAITS Advance (IIT JEE)"
type input "180"
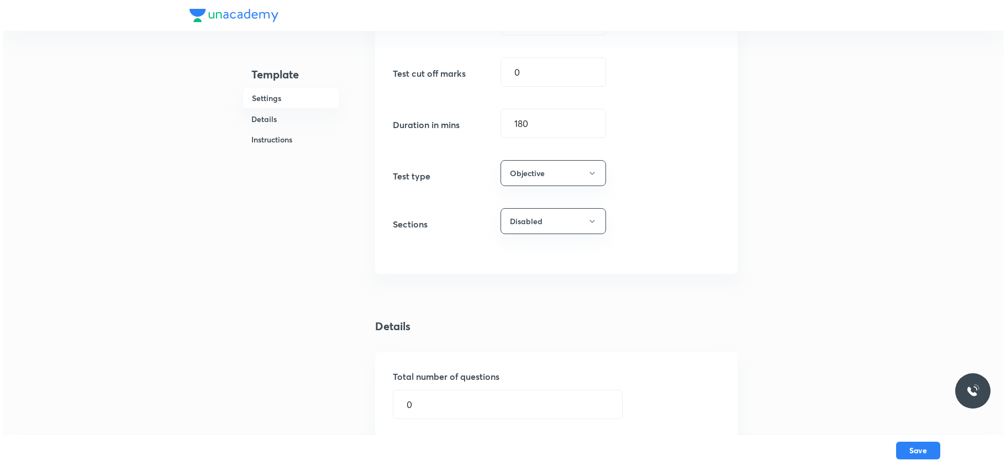
scroll to position [168, 0]
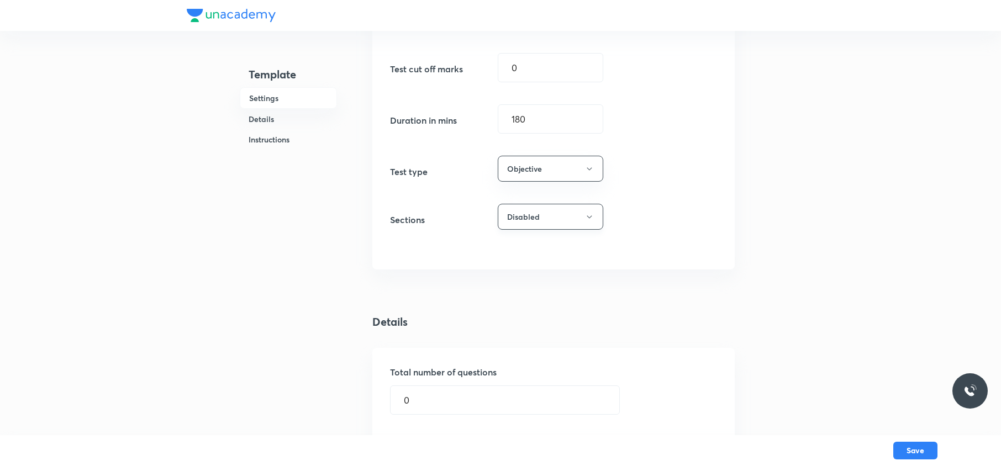
click at [553, 211] on button "Disabled" at bounding box center [551, 217] width 106 height 26
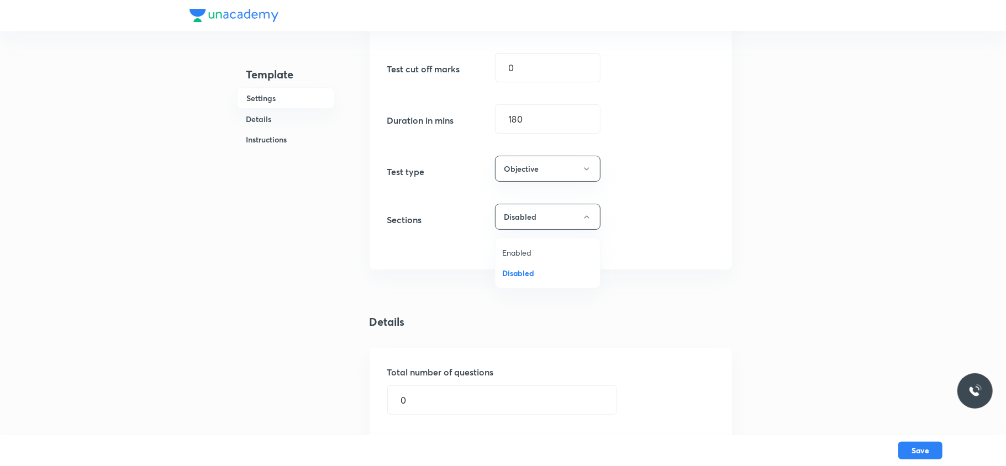
click at [526, 253] on span "Enabled" at bounding box center [547, 253] width 91 height 12
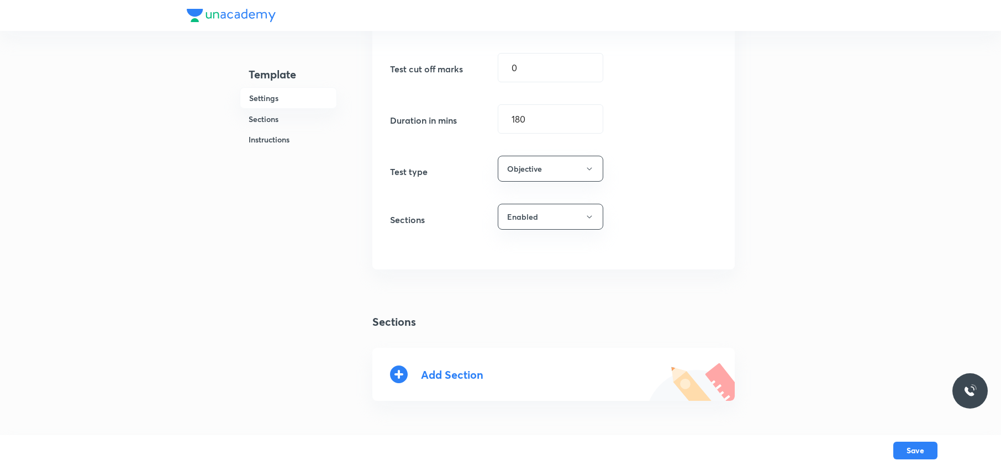
click at [458, 374] on div "Add Section" at bounding box center [452, 375] width 62 height 13
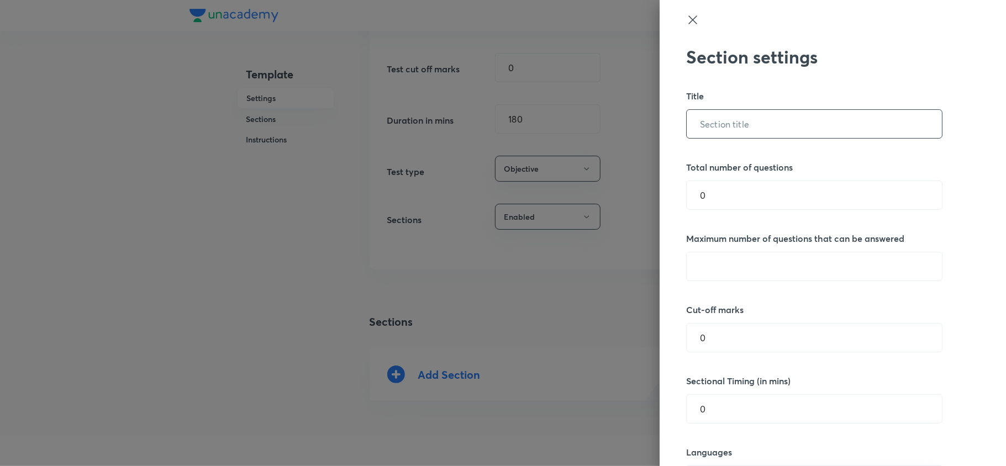
click at [729, 135] on input "text" at bounding box center [814, 124] width 255 height 28
type input "M"
type input "Section - A - Mathematics"
type input "17"
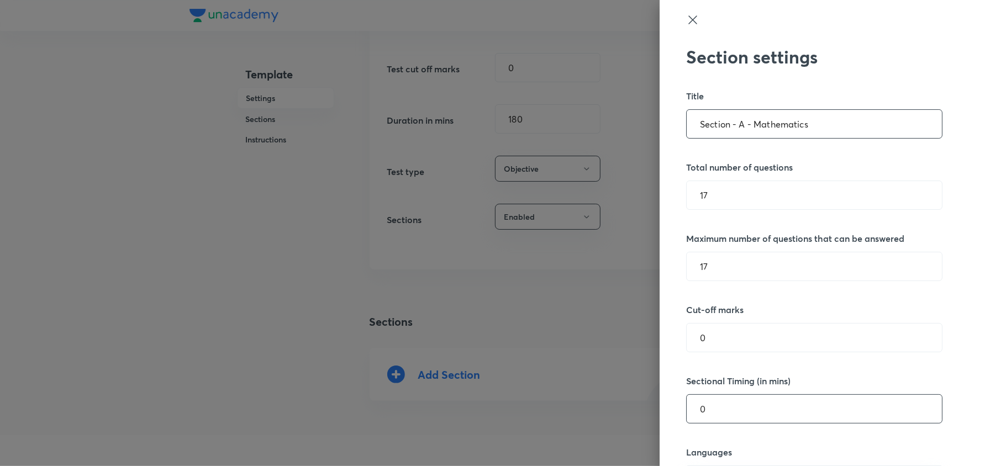
scroll to position [250, 0]
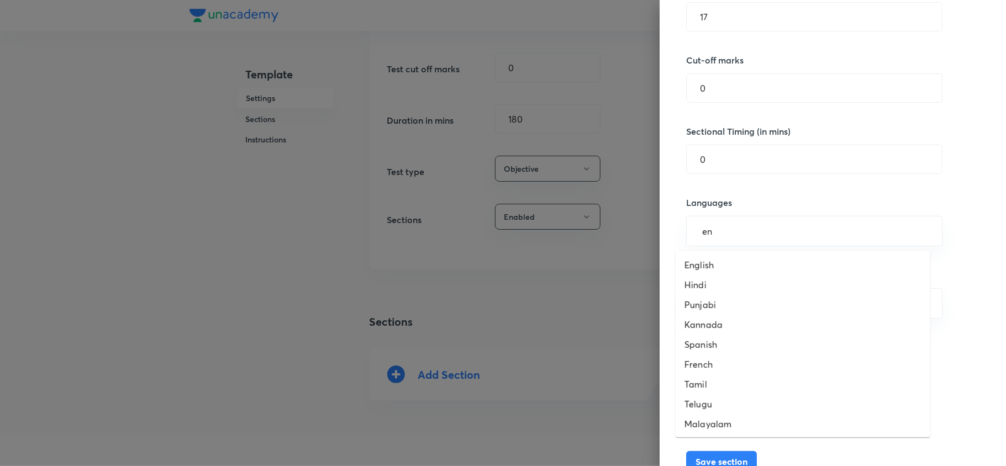
type input "eng"
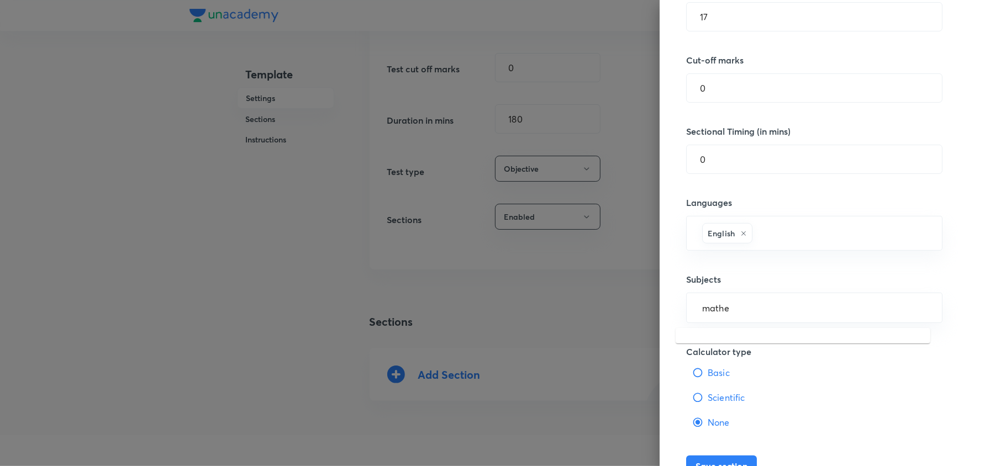
type input "math"
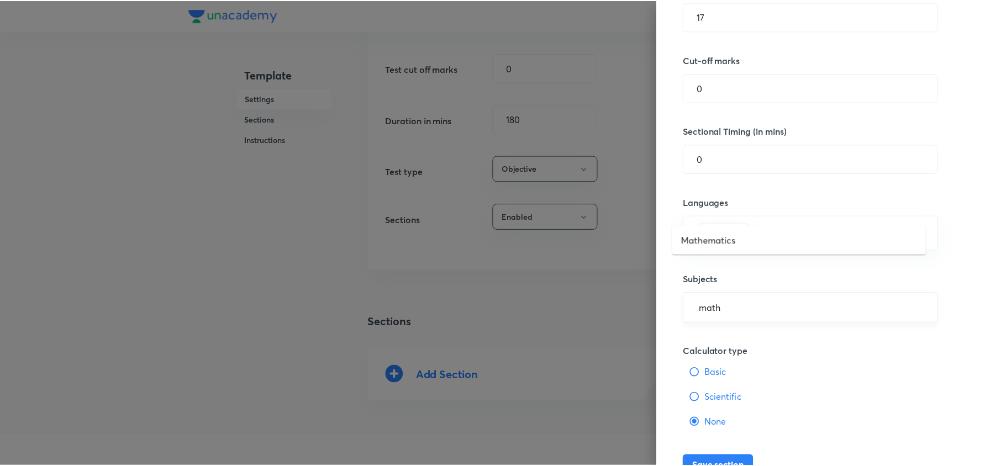
scroll to position [352, 0]
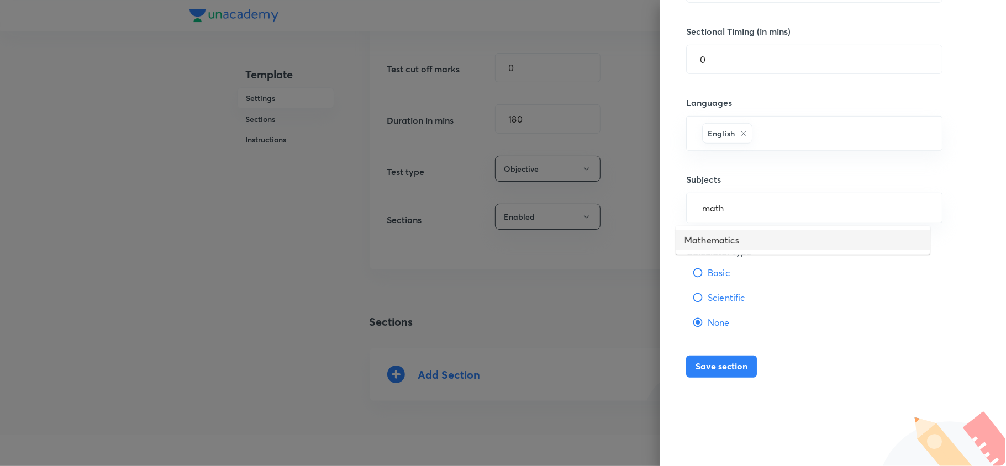
click at [735, 234] on li "Mathematics" at bounding box center [803, 240] width 255 height 20
click at [689, 378] on button "Save section" at bounding box center [721, 368] width 71 height 22
type input "0"
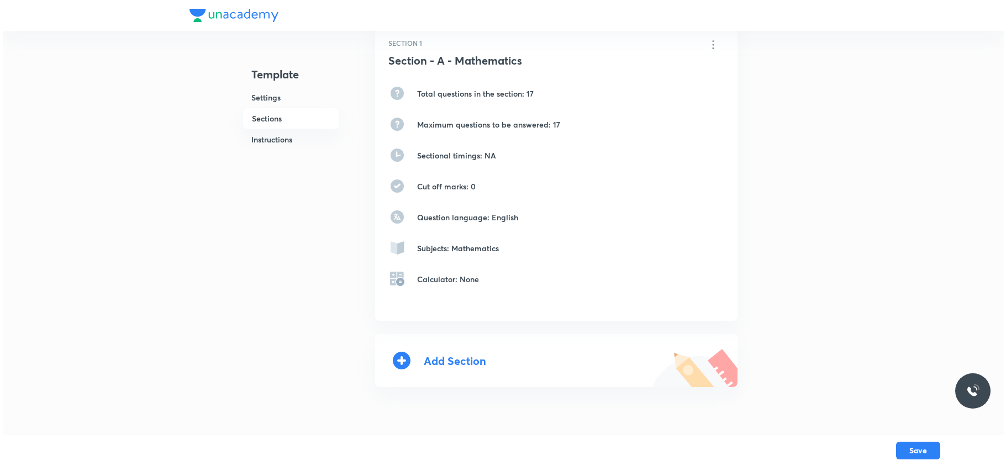
scroll to position [501, 0]
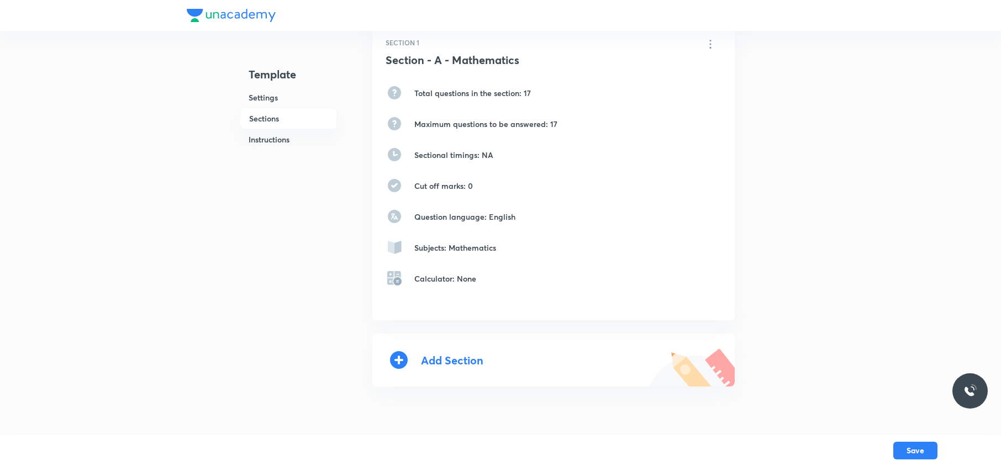
click at [460, 359] on div "Add Section" at bounding box center [452, 360] width 62 height 13
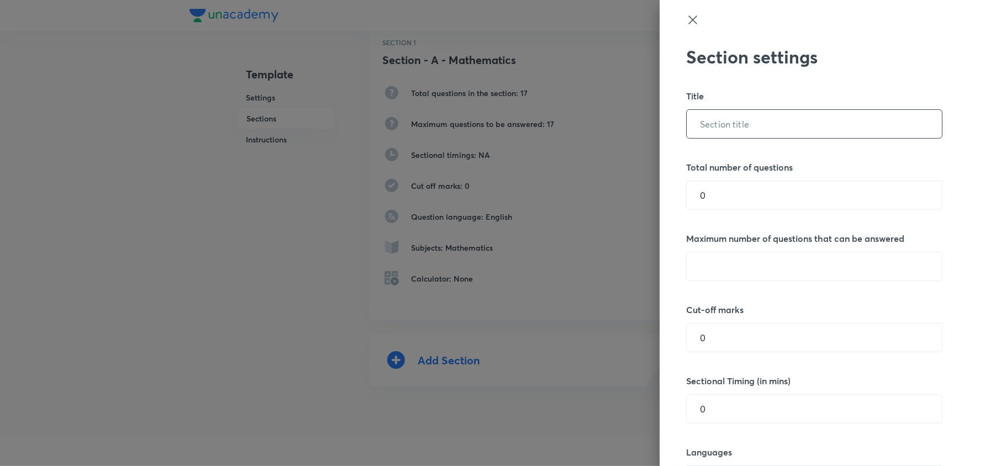
click at [732, 124] on input "text" at bounding box center [814, 124] width 255 height 28
type input "Section - B - Physics"
type input "17"
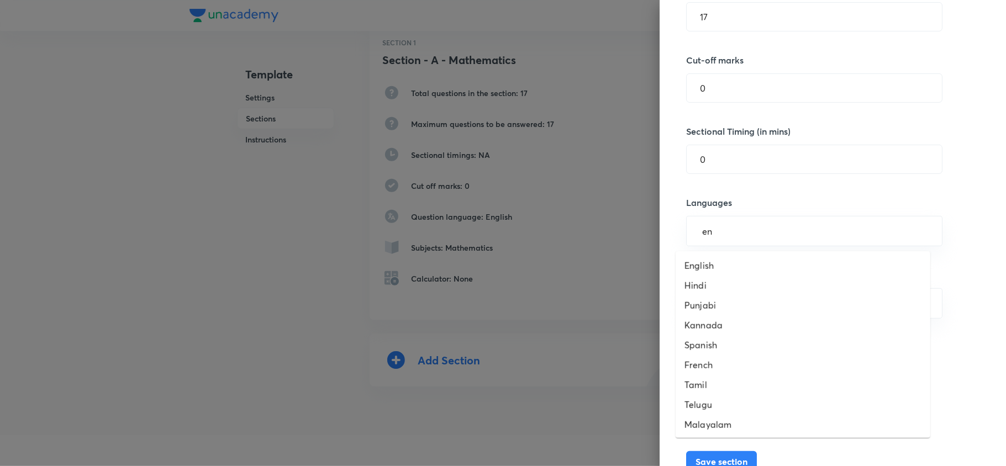
type input "eng"
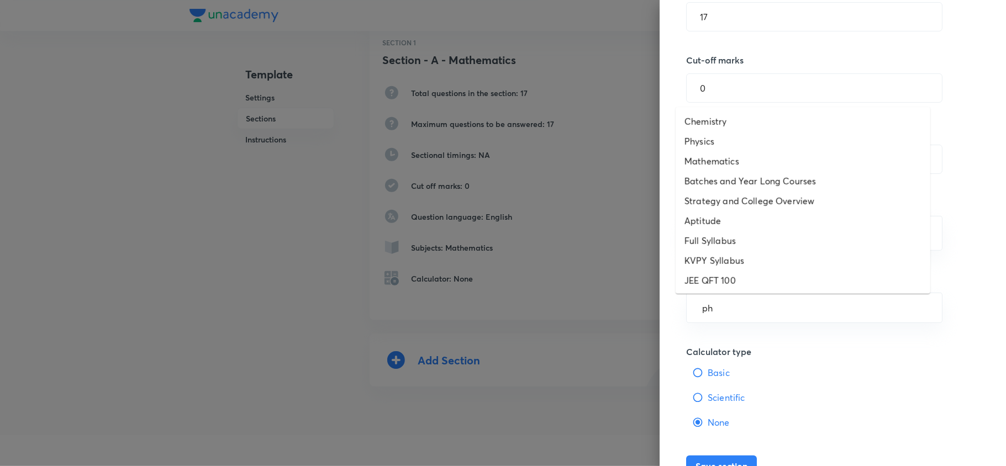
type input "phy"
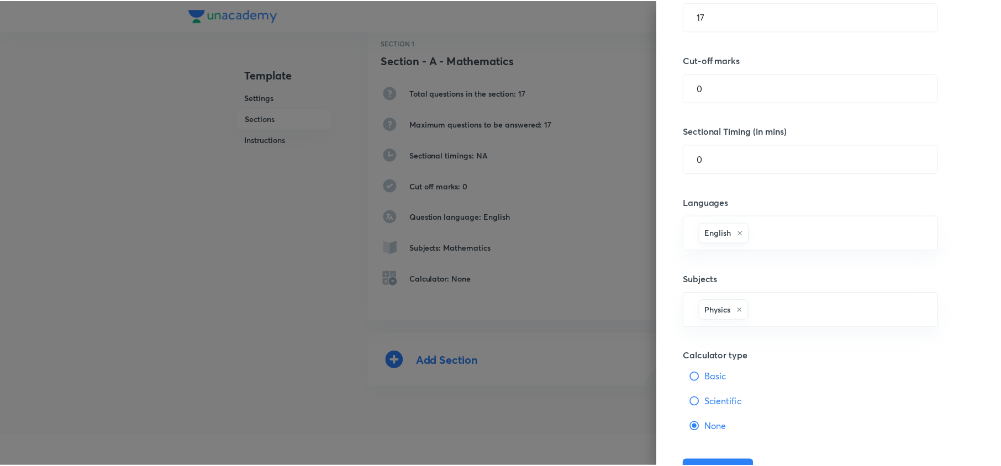
scroll to position [356, 0]
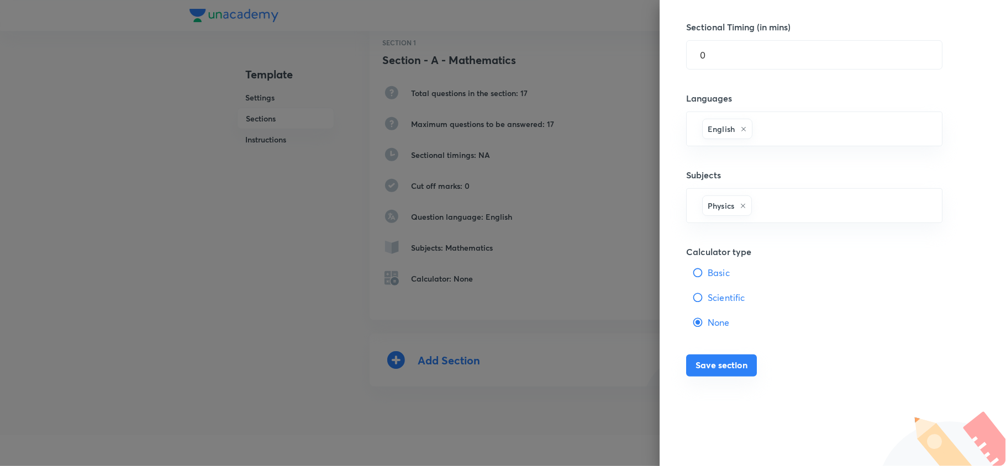
click at [723, 367] on button "Save section" at bounding box center [721, 366] width 71 height 22
type input "0"
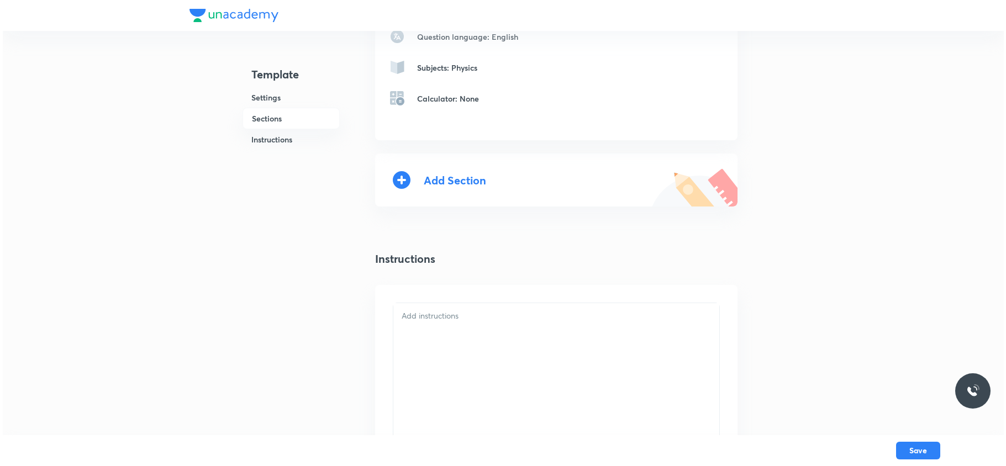
scroll to position [998, 0]
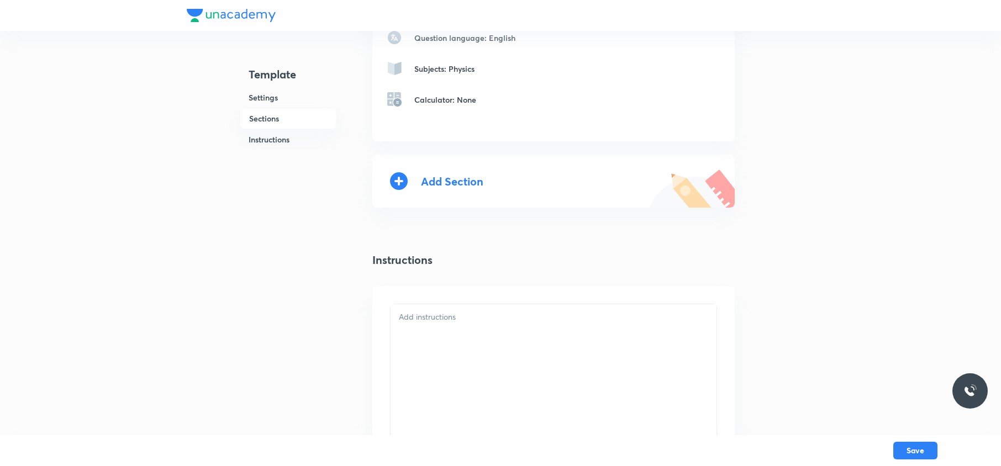
click at [438, 183] on div "Add Section" at bounding box center [452, 181] width 62 height 13
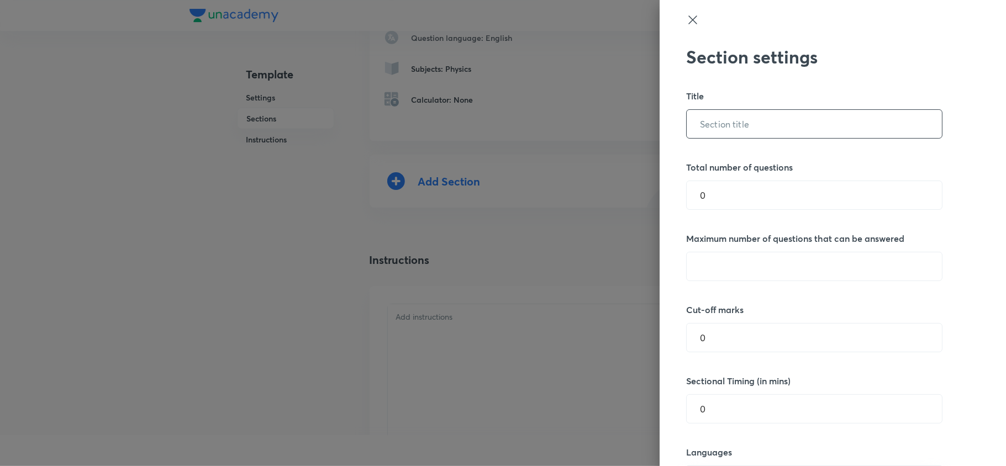
click at [717, 137] on input "text" at bounding box center [814, 124] width 255 height 28
type input "Section - C - Chemistry"
type input "17"
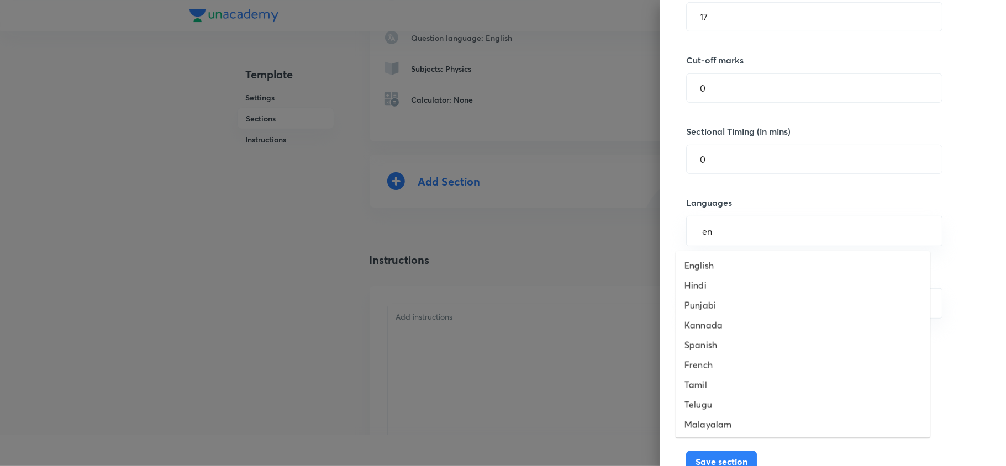
type input "eng"
type input "e"
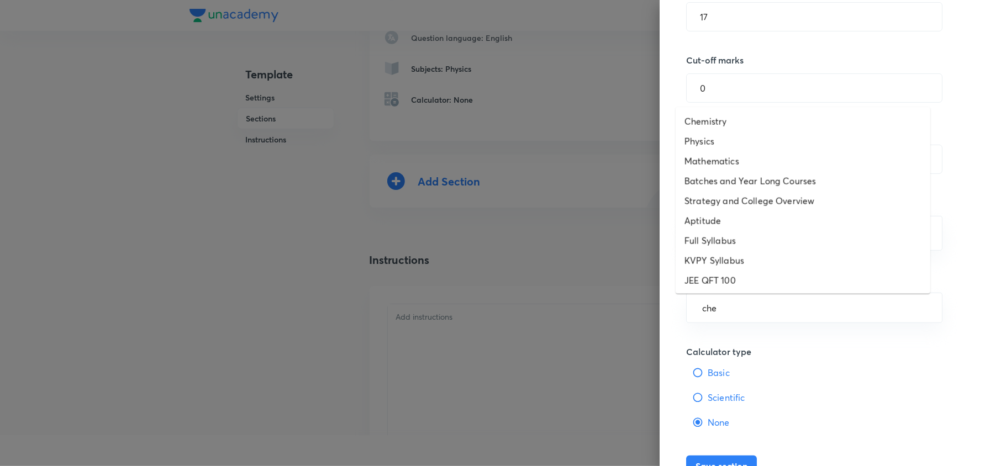
type input "chem"
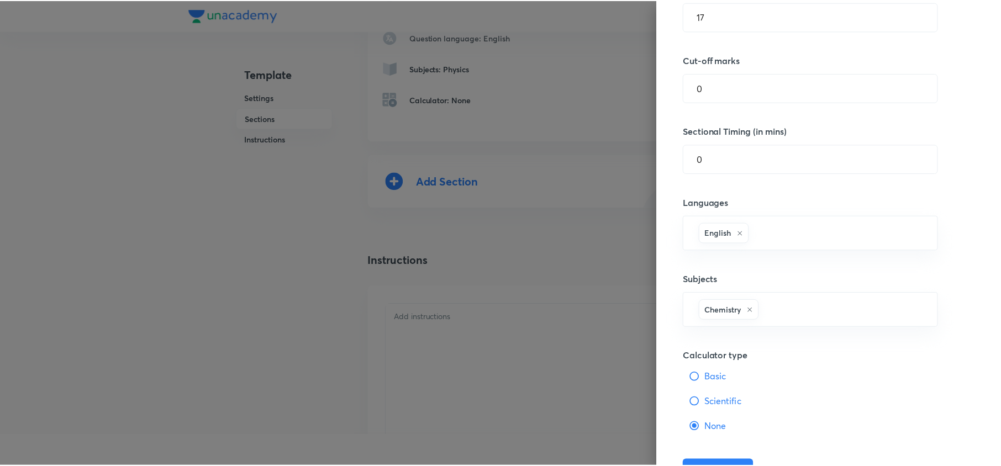
scroll to position [356, 0]
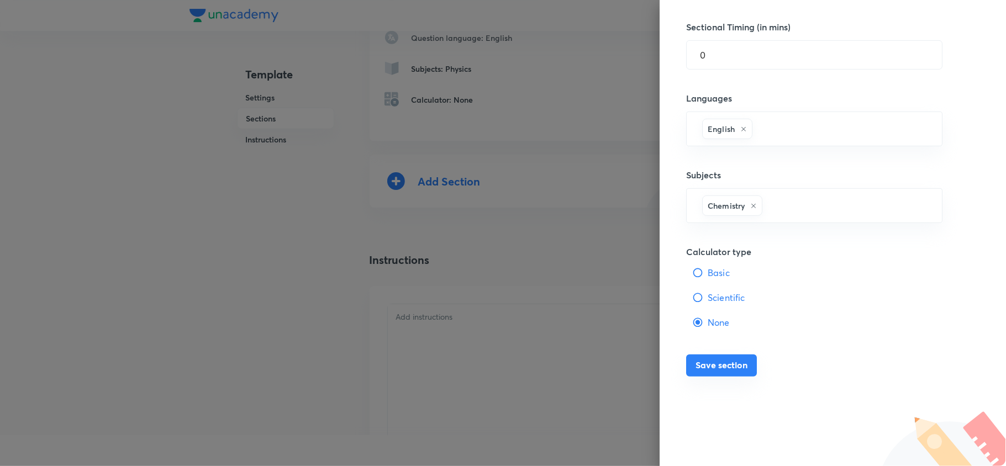
click at [708, 366] on button "Save section" at bounding box center [721, 366] width 71 height 22
type input "0"
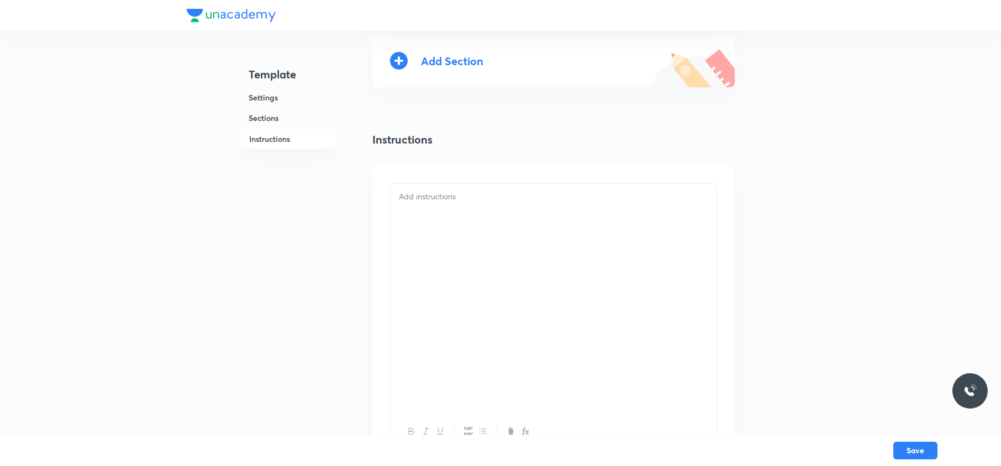
scroll to position [1508, 0]
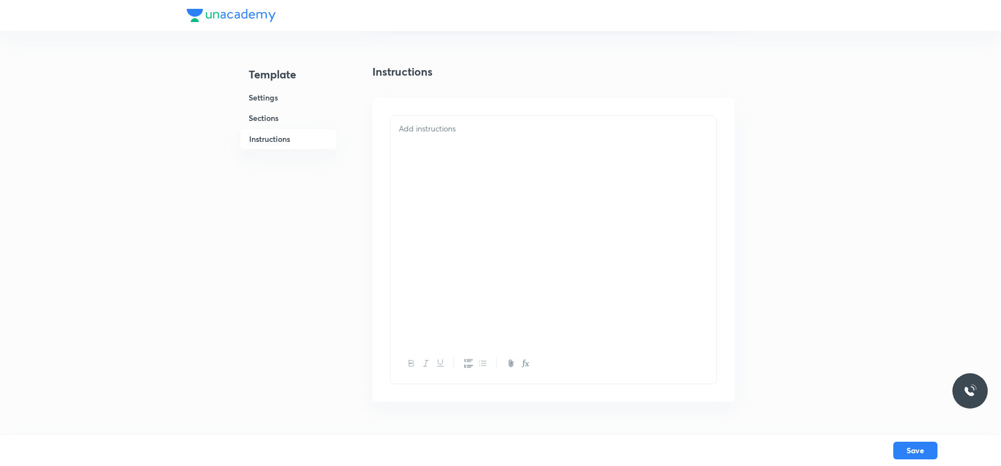
click at [522, 199] on div at bounding box center [554, 230] width 326 height 228
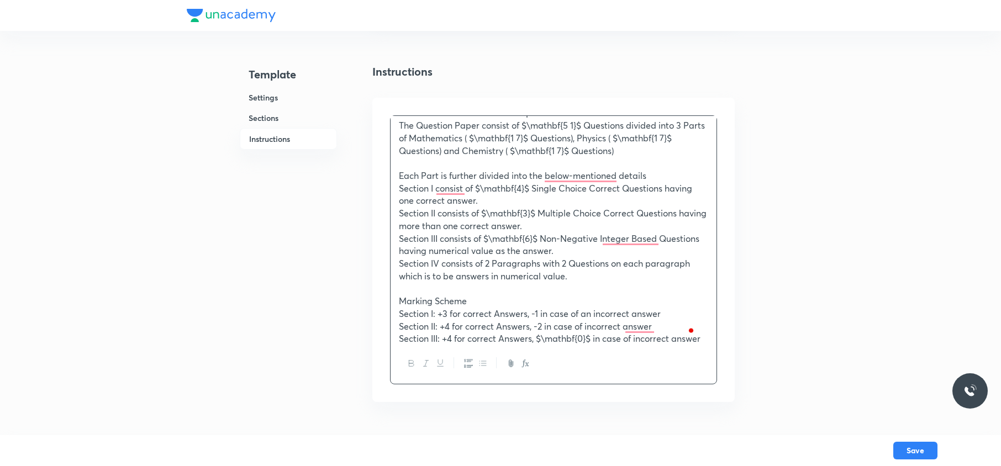
scroll to position [40, 0]
click at [517, 192] on p "Section I consist of $\mathbf{4}$ Single Choice Correct Questions having one co…" at bounding box center [553, 195] width 309 height 25
drag, startPoint x: 478, startPoint y: 191, endPoint x: 504, endPoint y: 191, distance: 26.0
click at [504, 191] on p "Section I consist of $\mathbf{4}$ Single Choice Correct Questions having one co…" at bounding box center [553, 195] width 309 height 25
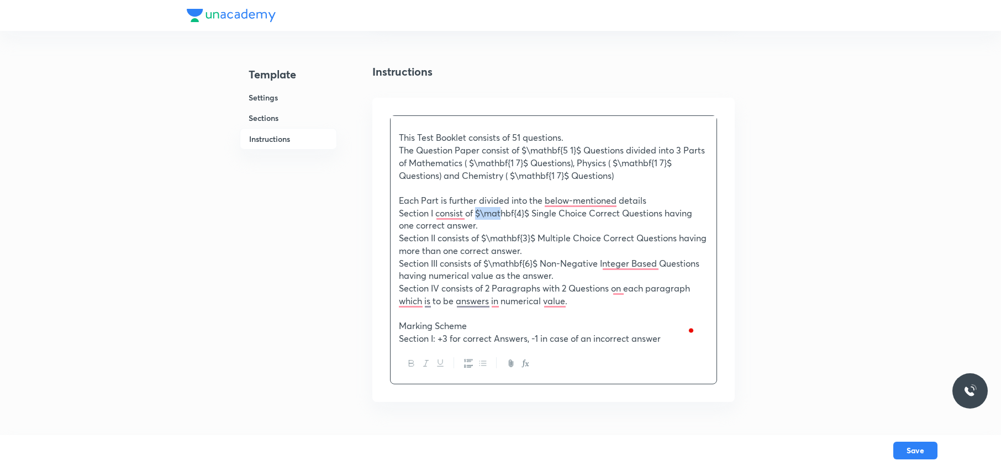
scroll to position [15, 0]
drag, startPoint x: 524, startPoint y: 151, endPoint x: 559, endPoint y: 151, distance: 35.4
click at [559, 151] on p "The Question Paper consist of $\mathbf{5 1}$ Questions divided into 3 Parts of …" at bounding box center [553, 164] width 309 height 38
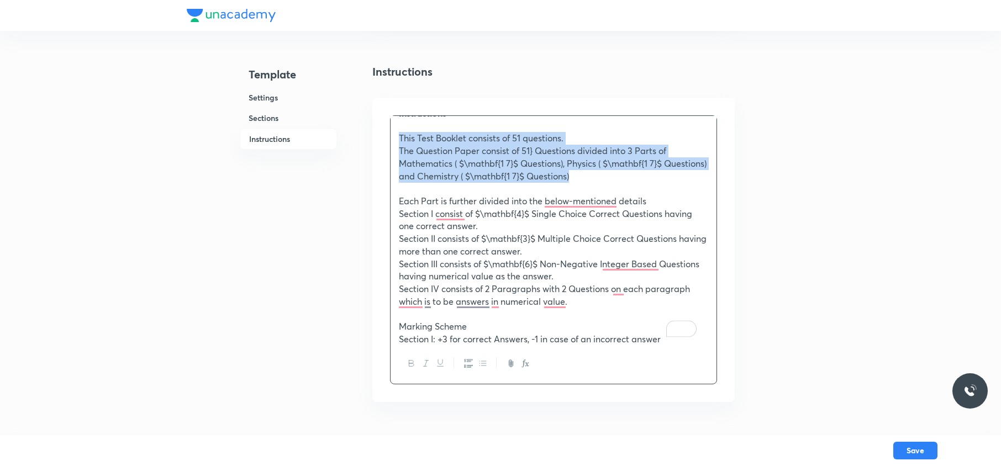
drag, startPoint x: 643, startPoint y: 181, endPoint x: 398, endPoint y: 139, distance: 248.9
click at [398, 139] on div "Instructions This Test Booklet consists of 51 questions. The Question Paper con…" at bounding box center [554, 230] width 326 height 228
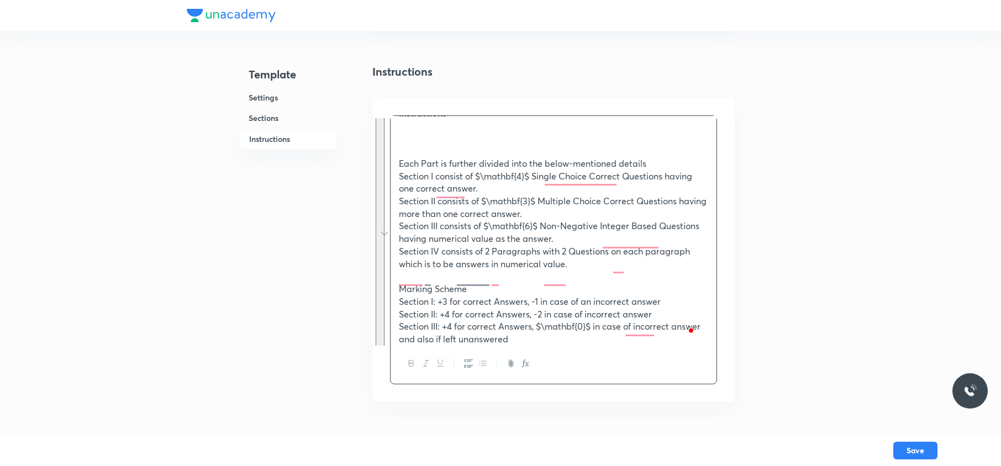
scroll to position [0, 0]
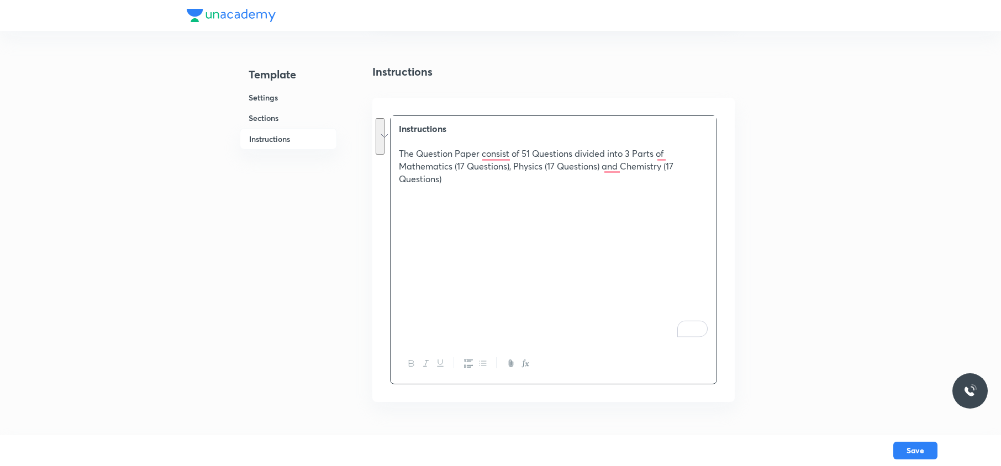
drag, startPoint x: 522, startPoint y: 151, endPoint x: 602, endPoint y: 186, distance: 88.1
click at [602, 186] on div "Instructions The Question Paper consist of 51 Questions divided into 3 Parts of…" at bounding box center [554, 230] width 326 height 228
click at [426, 142] on p "To enrich screen reader interactions, please activate Accessibility in Grammarl…" at bounding box center [553, 141] width 309 height 13
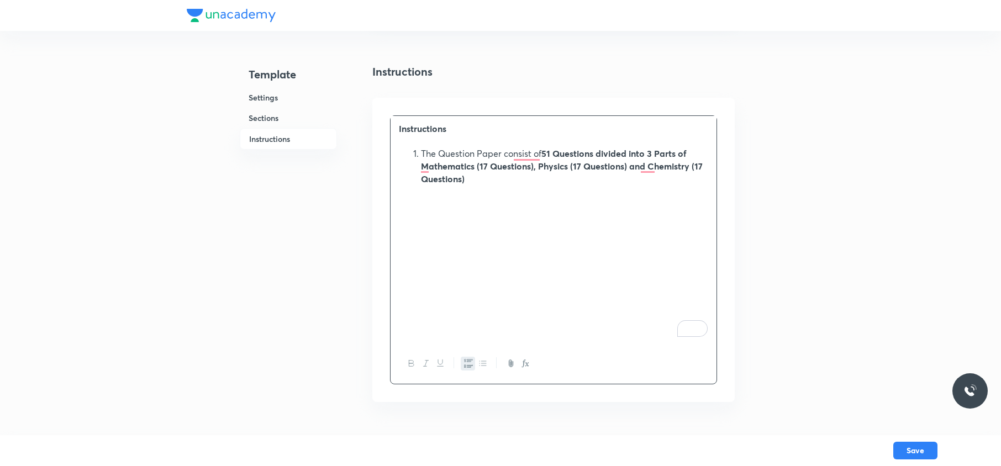
click at [481, 180] on li "The Question Paper consist of 51 Questions divided into 3 Parts of Mathematics …" at bounding box center [564, 167] width 287 height 38
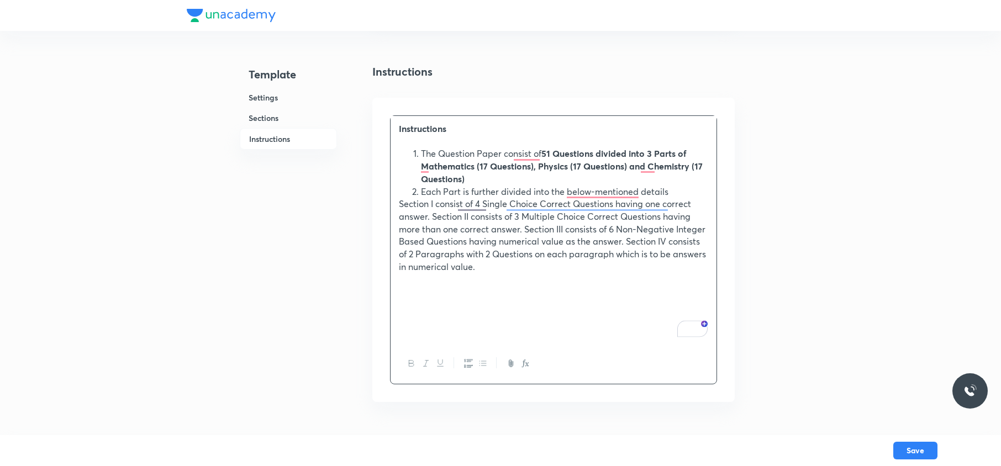
click at [395, 217] on div "Instructions The Question Paper consist of 51 Questions divided into 3 Parts of…" at bounding box center [554, 230] width 326 height 228
click at [463, 218] on p "Section I consist of 4 Single Choice Correct Questions having one correct answe…" at bounding box center [553, 235] width 309 height 75
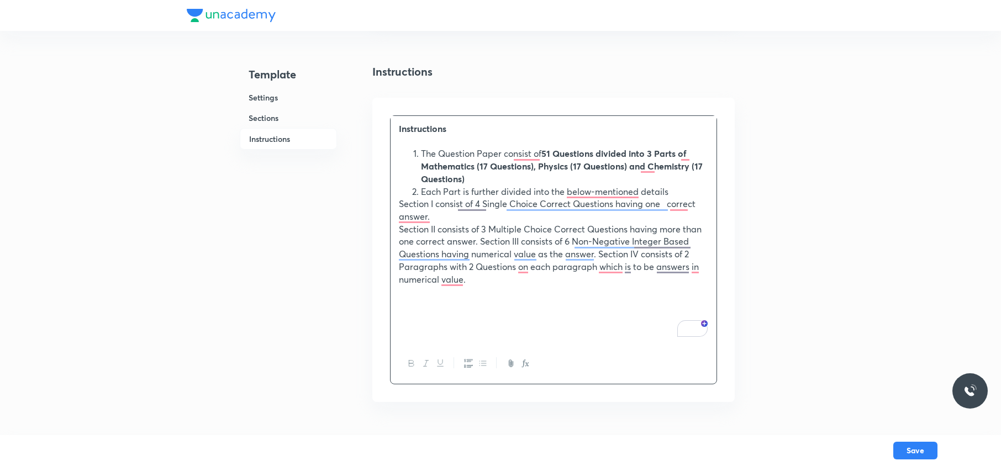
click at [482, 241] on p "Section II consists of 3 Multiple Choice Correct Questions having more than one…" at bounding box center [553, 254] width 309 height 63
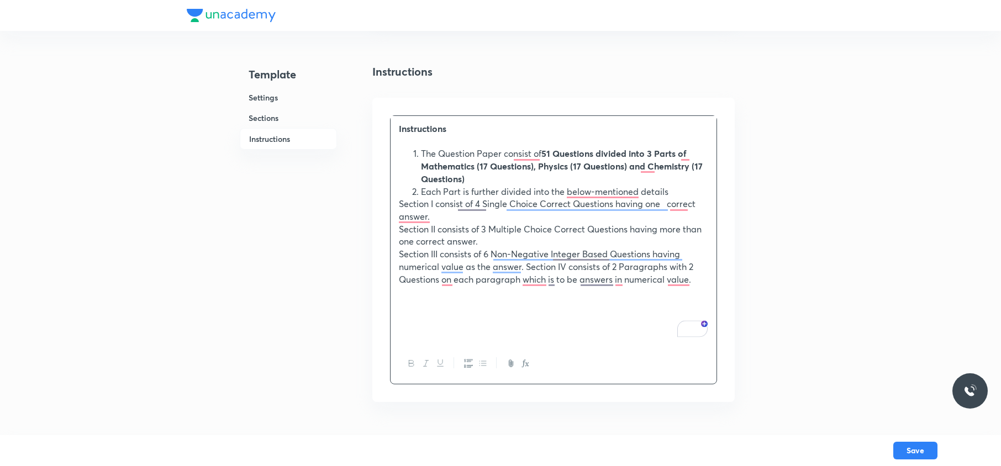
click at [527, 264] on p "Section III consists of 6 Non-Negative Integer Based Questions having numerical…" at bounding box center [553, 267] width 309 height 38
click at [420, 204] on p "Section I consist of 4 Single Choice Correct Questions having one correct answe…" at bounding box center [553, 210] width 309 height 25
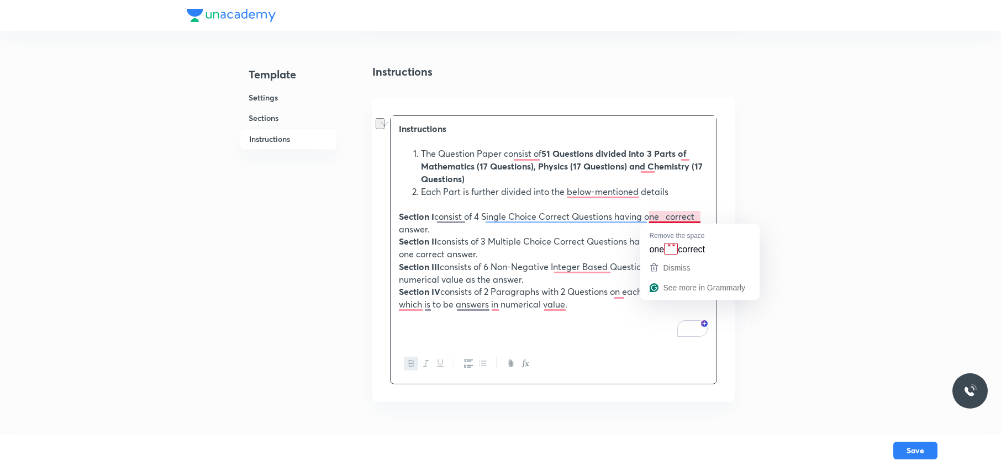
click at [663, 216] on p "Section I consist of 4 Single Choice Correct Questions having one correct answe…" at bounding box center [553, 223] width 309 height 25
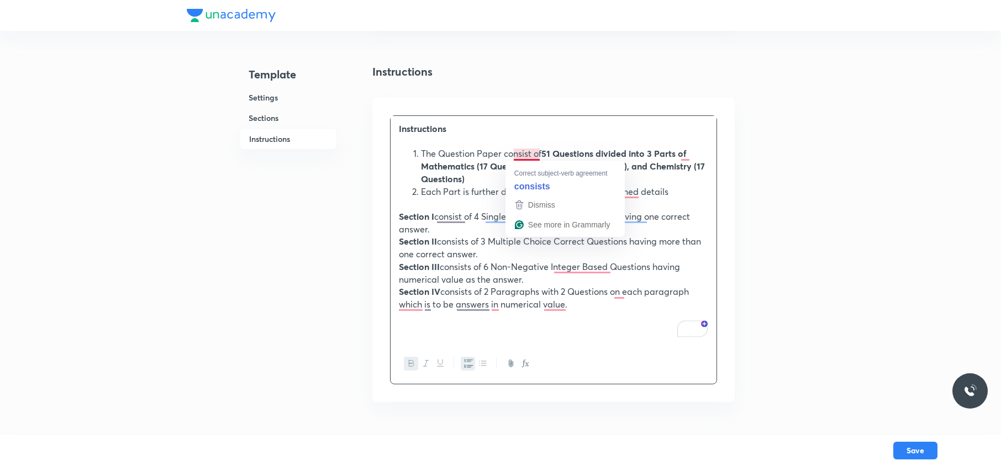
click at [522, 155] on li "The Question Paper consist of 51 Questions divided into 3 Parts of Mathematics …" at bounding box center [564, 167] width 287 height 38
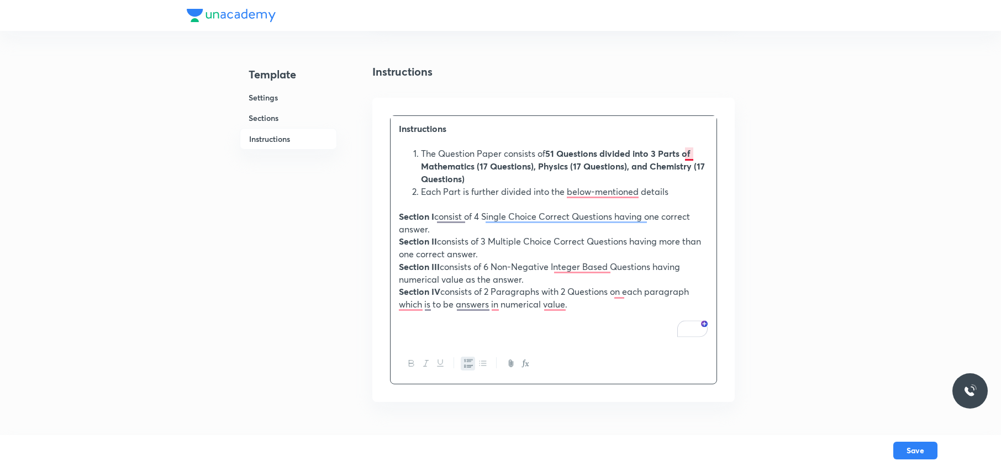
click at [689, 157] on strong "51 Questions divided into 3 Parts of Mathematics (17 Questions), Physics (17 Qu…" at bounding box center [563, 166] width 284 height 36
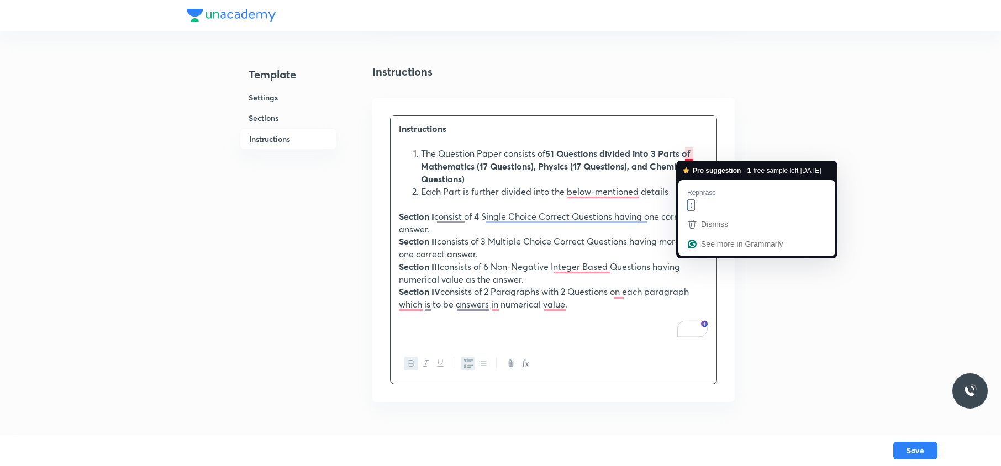
click at [690, 155] on strong "51 Questions divided into 3 Parts of Mathematics (17 Questions), Physics (17 Qu…" at bounding box center [563, 166] width 284 height 36
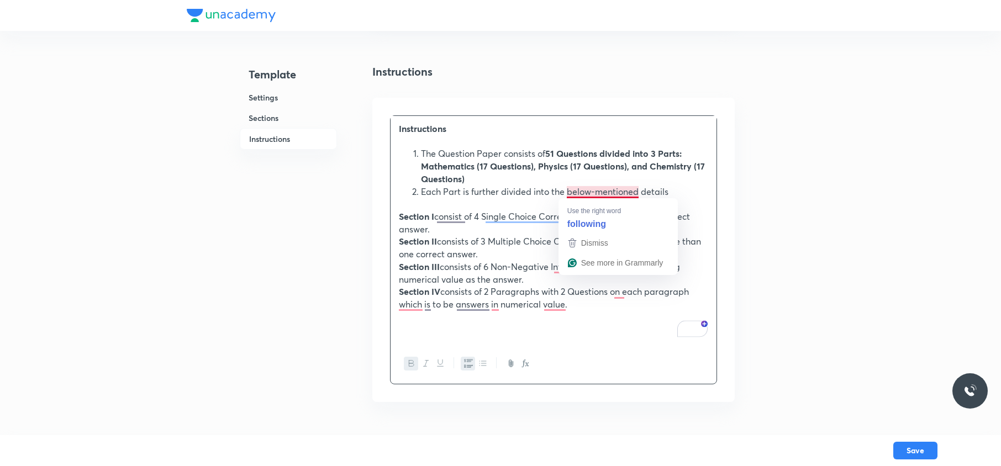
click at [599, 193] on li "Each Part is further divided into the below-mentioned details" at bounding box center [564, 192] width 287 height 13
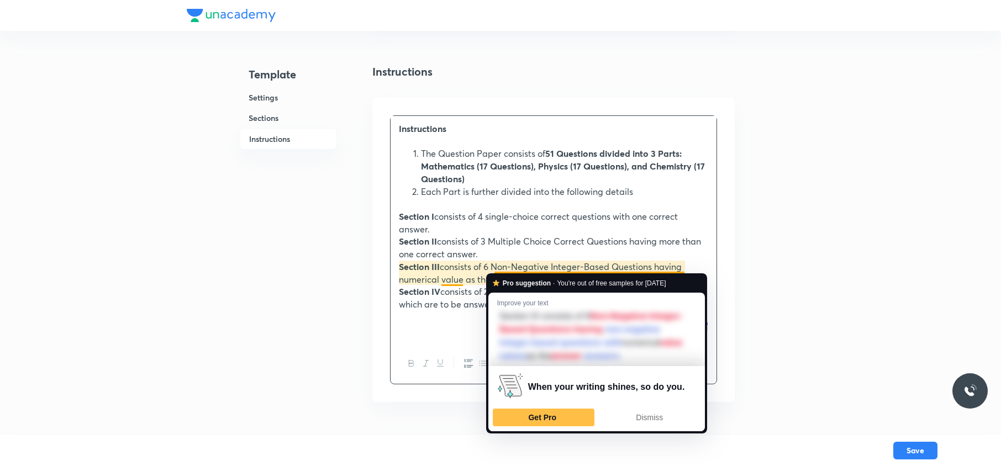
click at [392, 336] on div "Instructions The Question Paper consists of 51 Questions divided into 3 Parts: …" at bounding box center [554, 230] width 326 height 228
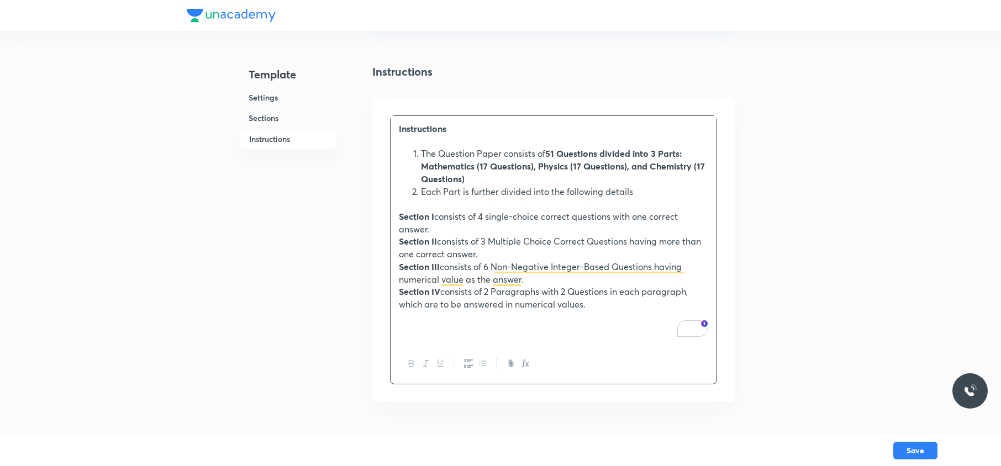
click at [603, 305] on p "Section IV consists of 2 Paragraphs with 2 Questions in each paragraph, which a…" at bounding box center [553, 298] width 309 height 25
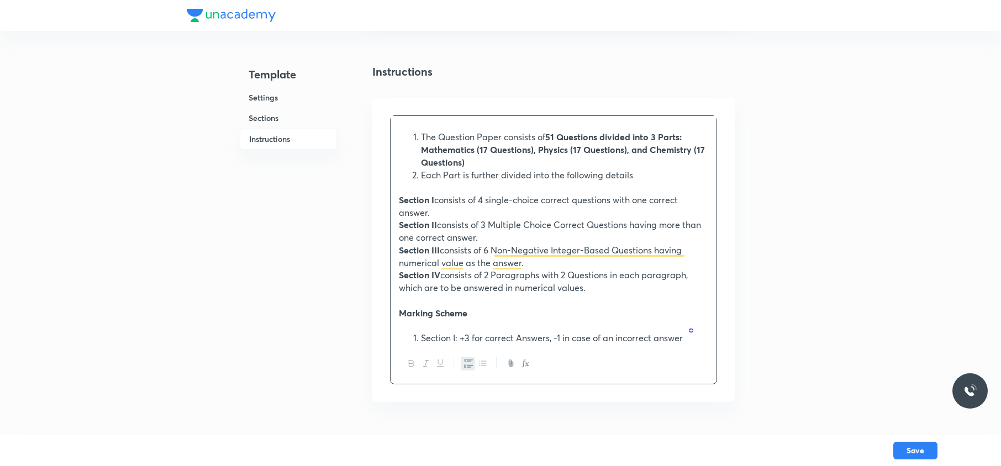
scroll to position [74, 0]
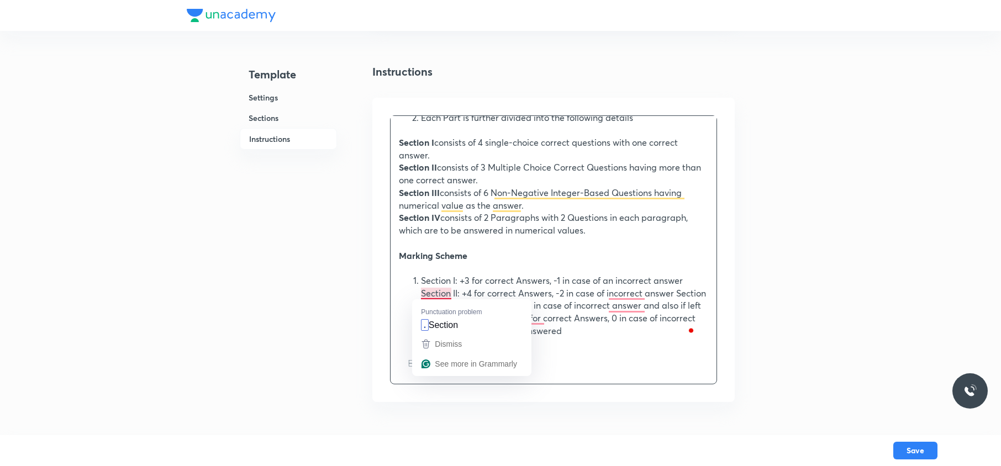
click at [420, 293] on ol "Section I: +3 for correct Answers, -1 in case of an incorrect answer Section II…" at bounding box center [553, 306] width 309 height 63
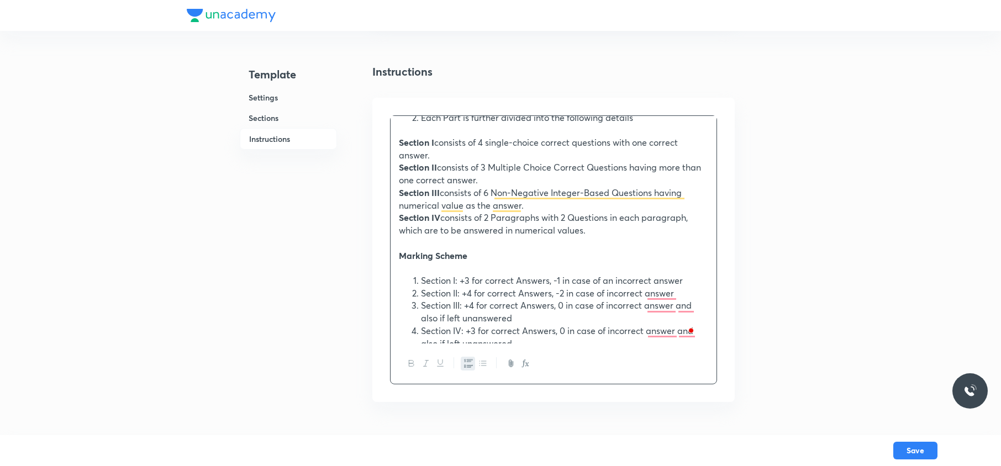
scroll to position [87, 0]
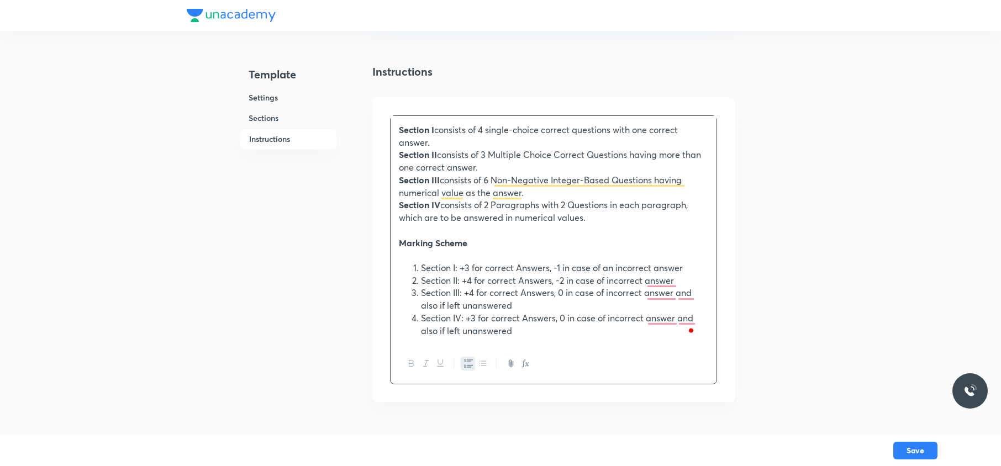
click at [423, 267] on li "Section I: +3 for correct Answers, -1 in case of an incorrect answer" at bounding box center [564, 268] width 287 height 13
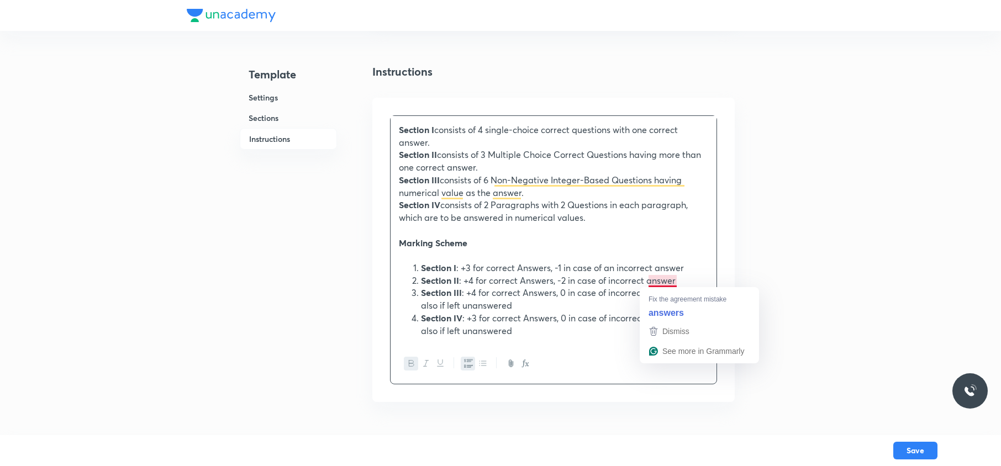
click at [661, 279] on li "Section II : +4 for correct Answers, -2 in case of incorrect answer" at bounding box center [564, 281] width 287 height 13
click at [427, 308] on li "Section III : +4 for correct Answers, 0 in case of incorrect answers and also i…" at bounding box center [564, 299] width 287 height 25
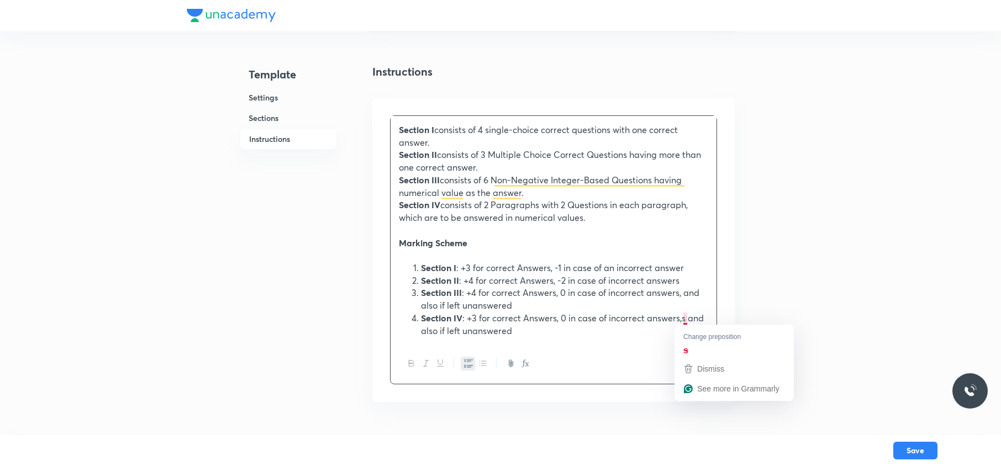
click at [685, 317] on li "Section IV : +3 for correct Answers, 0 in case of incorrect answers,s and also …" at bounding box center [564, 324] width 287 height 25
click at [558, 329] on li "Section IV : +3 for correct Answers, 0 in case of incorrect answers, and also i…" at bounding box center [564, 324] width 287 height 25
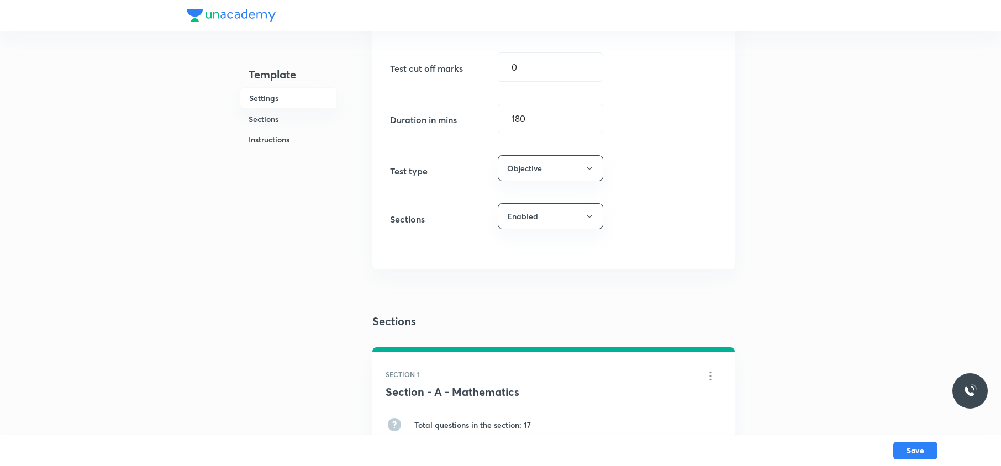
scroll to position [0, 0]
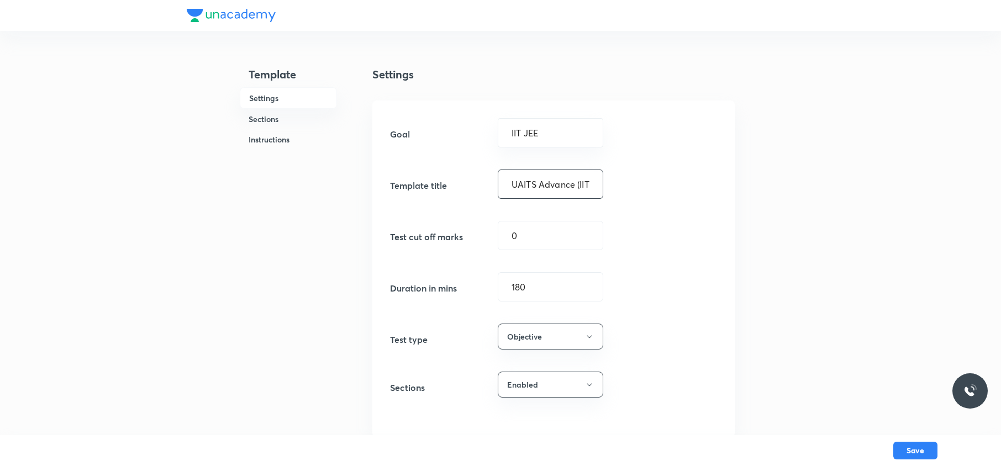
click at [533, 188] on input "UAITS Advance (IIT JEE)" at bounding box center [550, 184] width 104 height 28
click at [905, 441] on div "Save" at bounding box center [500, 450] width 1001 height 31
click at [915, 447] on button "Save" at bounding box center [916, 450] width 44 height 18
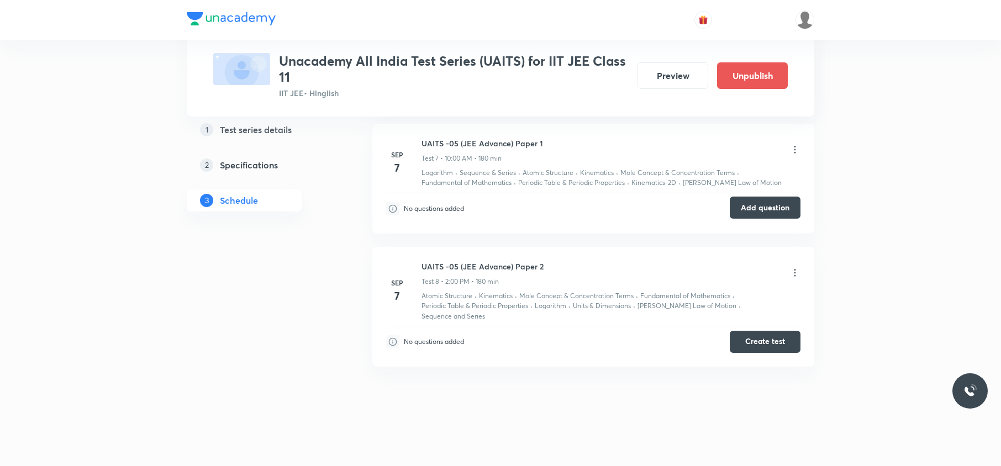
click at [747, 216] on button "Add question" at bounding box center [765, 208] width 71 height 22
click at [758, 337] on button "Create test" at bounding box center [765, 341] width 71 height 22
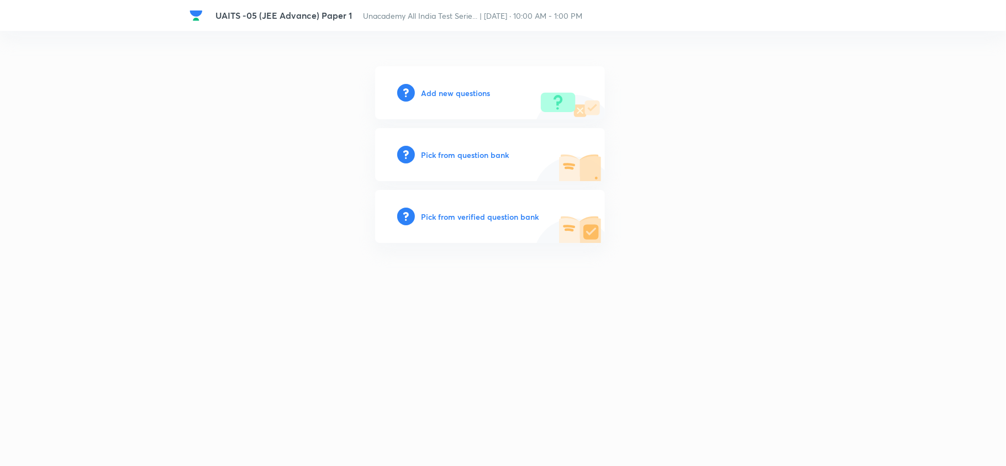
click at [444, 91] on h6 "Add new questions" at bounding box center [456, 93] width 69 height 12
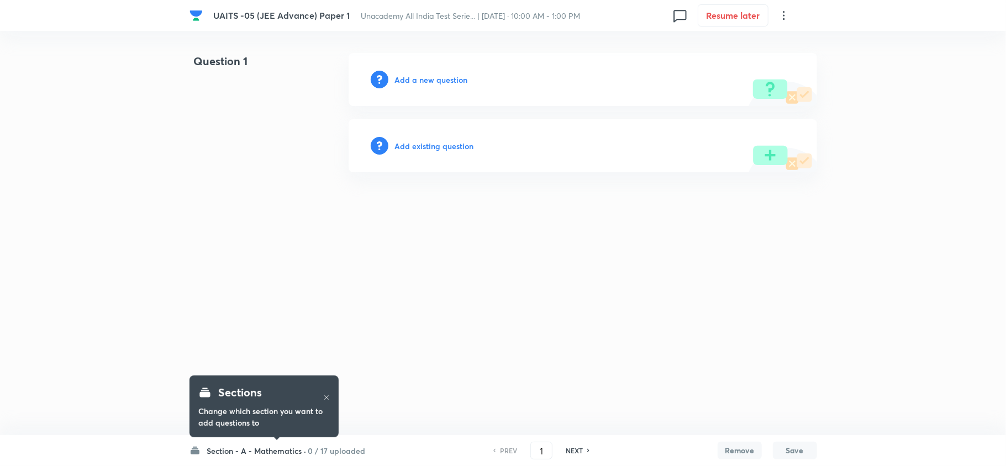
click at [778, 18] on icon at bounding box center [784, 15] width 13 height 13
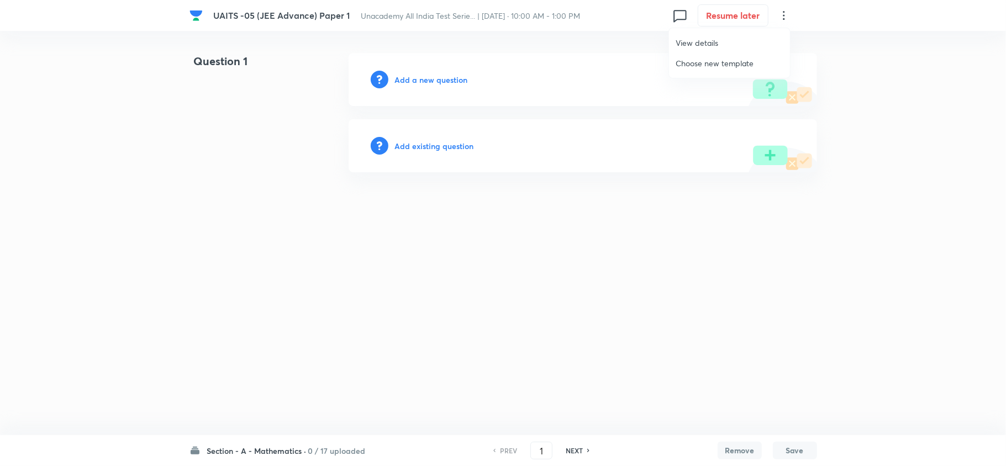
click at [745, 39] on span "View details" at bounding box center [730, 43] width 108 height 12
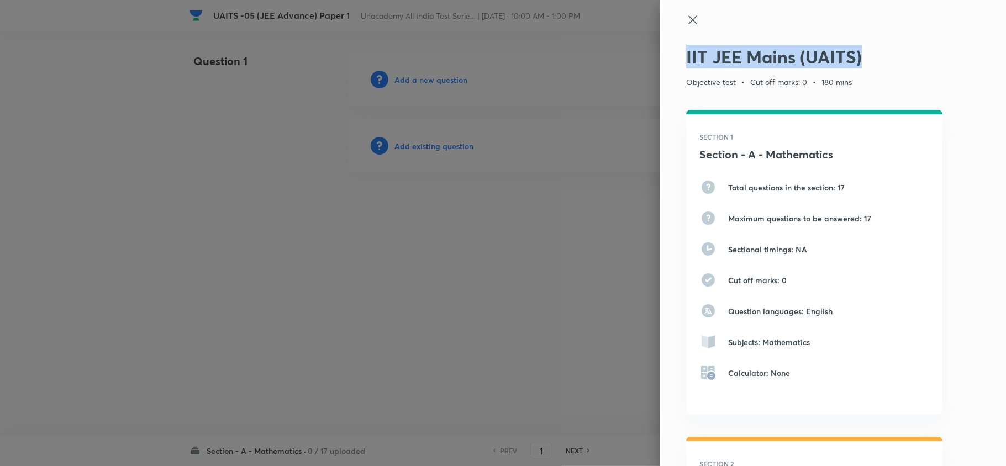
drag, startPoint x: 676, startPoint y: 59, endPoint x: 852, endPoint y: 57, distance: 175.7
click at [852, 57] on h2 "IIT JEE Mains (UAITS)" at bounding box center [814, 56] width 256 height 21
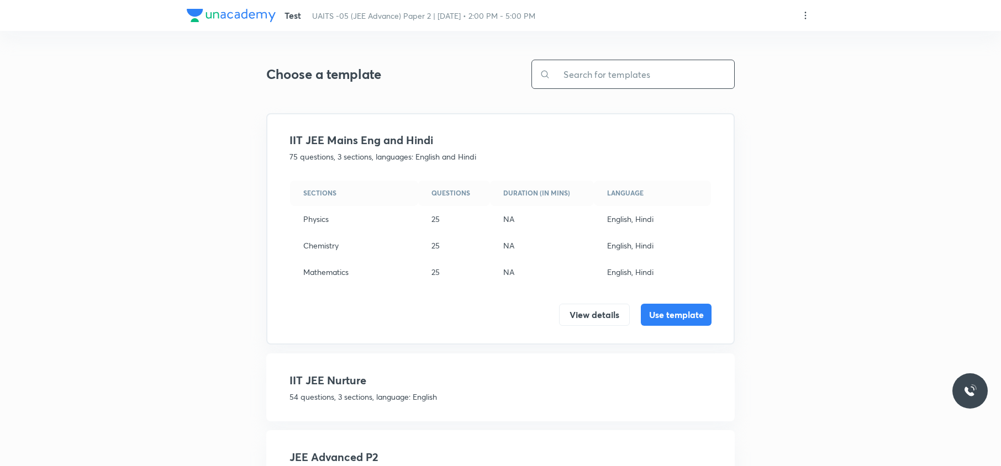
click at [642, 72] on input "text" at bounding box center [642, 74] width 184 height 28
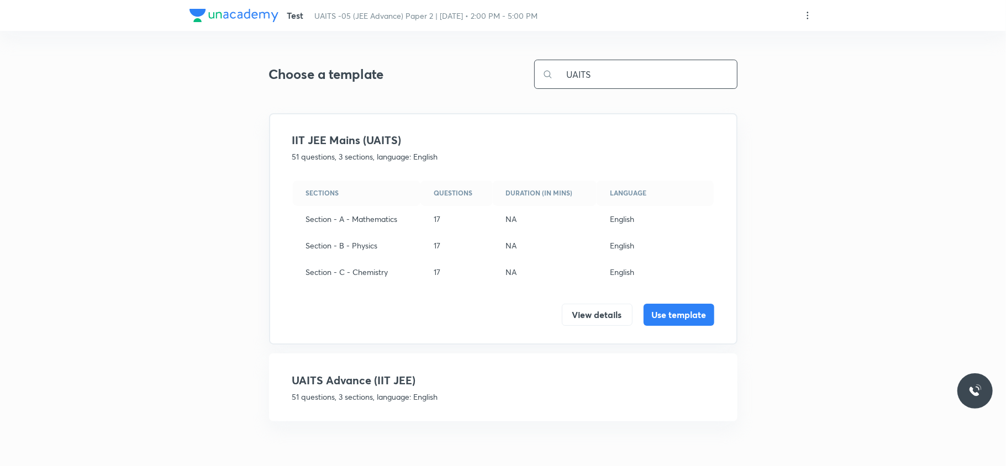
type input "UAITS"
click at [424, 391] on p "51 questions, 3 sections, language: English" at bounding box center [503, 397] width 422 height 12
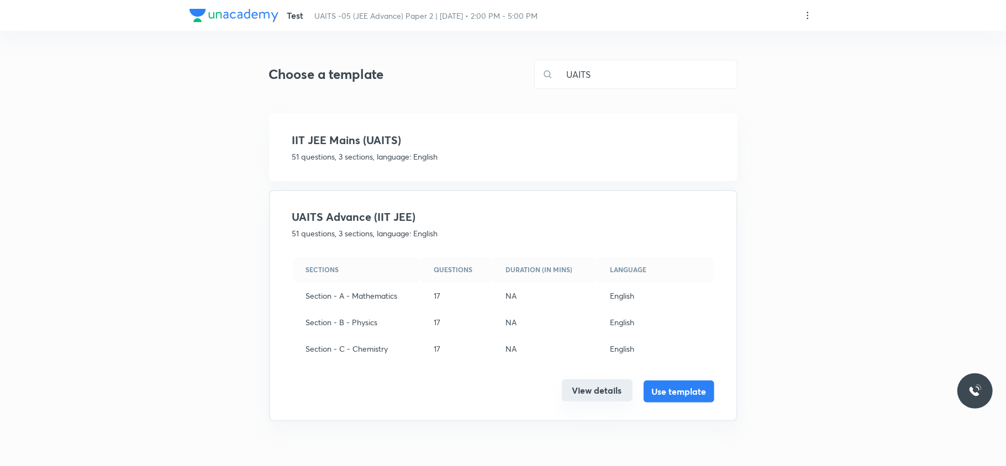
click at [584, 386] on button "View details" at bounding box center [597, 391] width 71 height 22
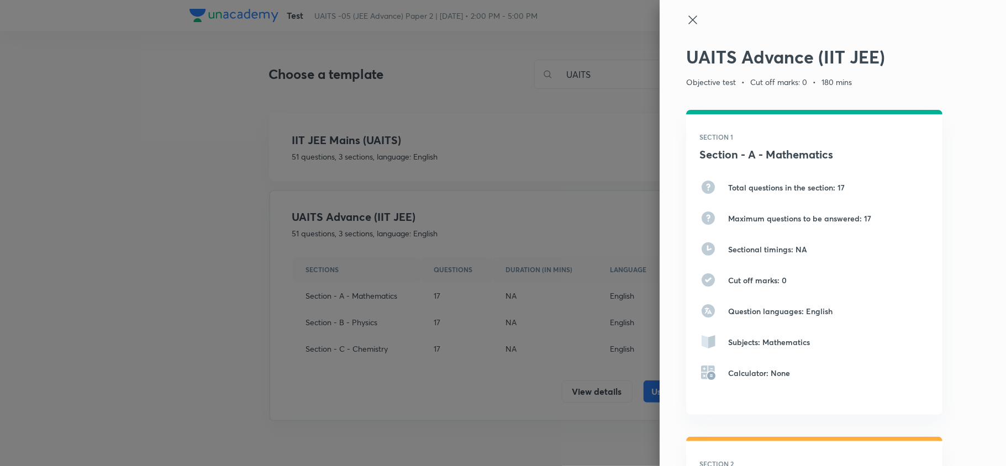
click at [686, 15] on icon at bounding box center [692, 19] width 13 height 13
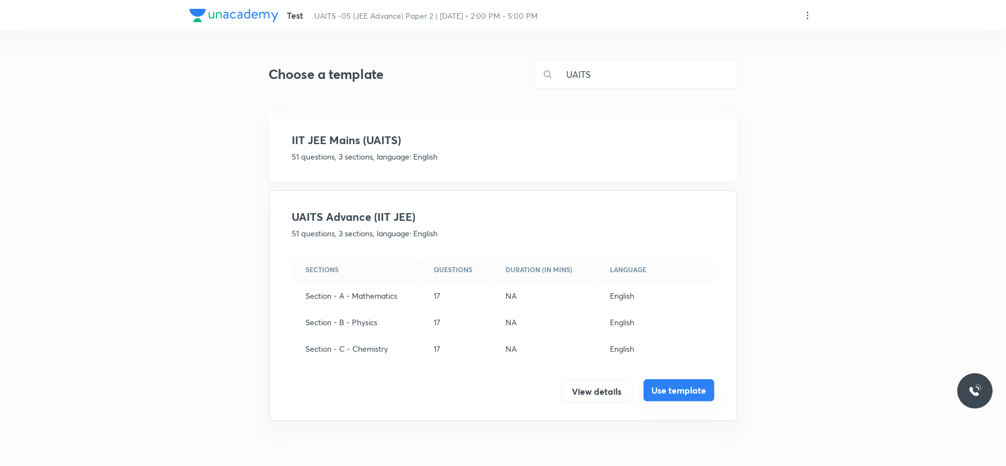
click at [694, 389] on button "Use template" at bounding box center [679, 391] width 71 height 22
